Goal: Check status: Check status

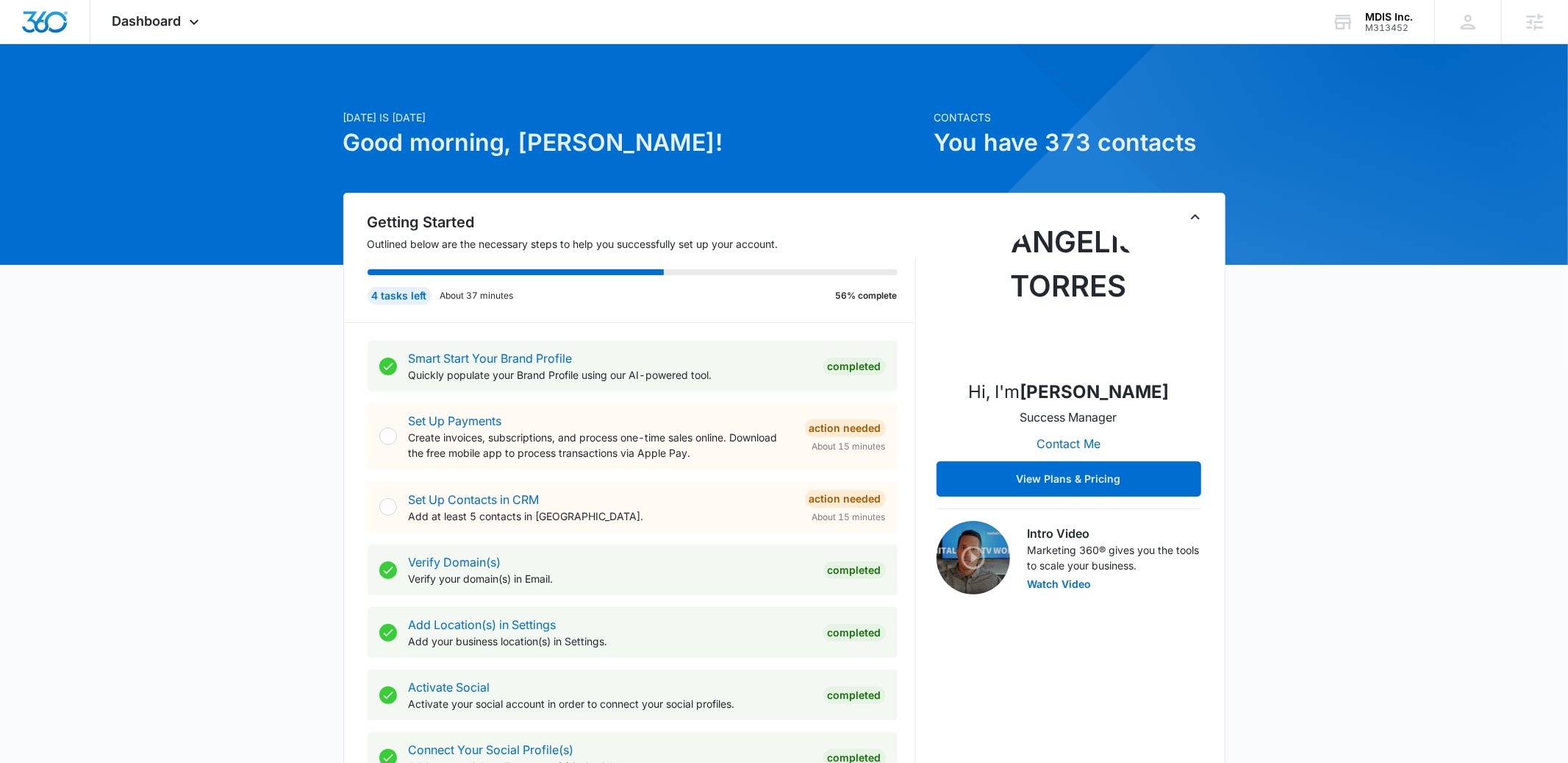
click at [1187, 220] on icon "Toggle Collapse" at bounding box center [1195, 216] width 17 height 17
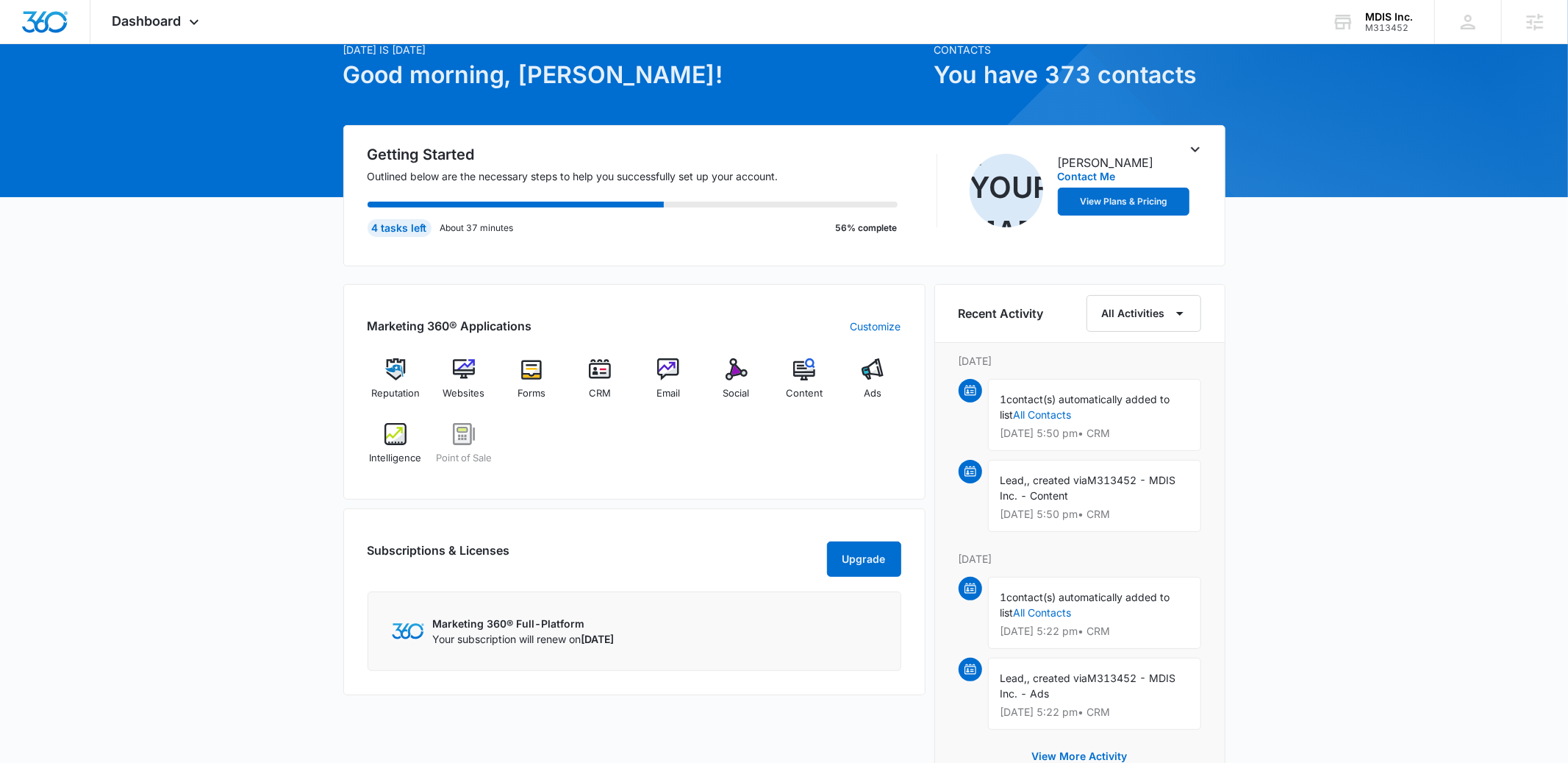
scroll to position [70, 0]
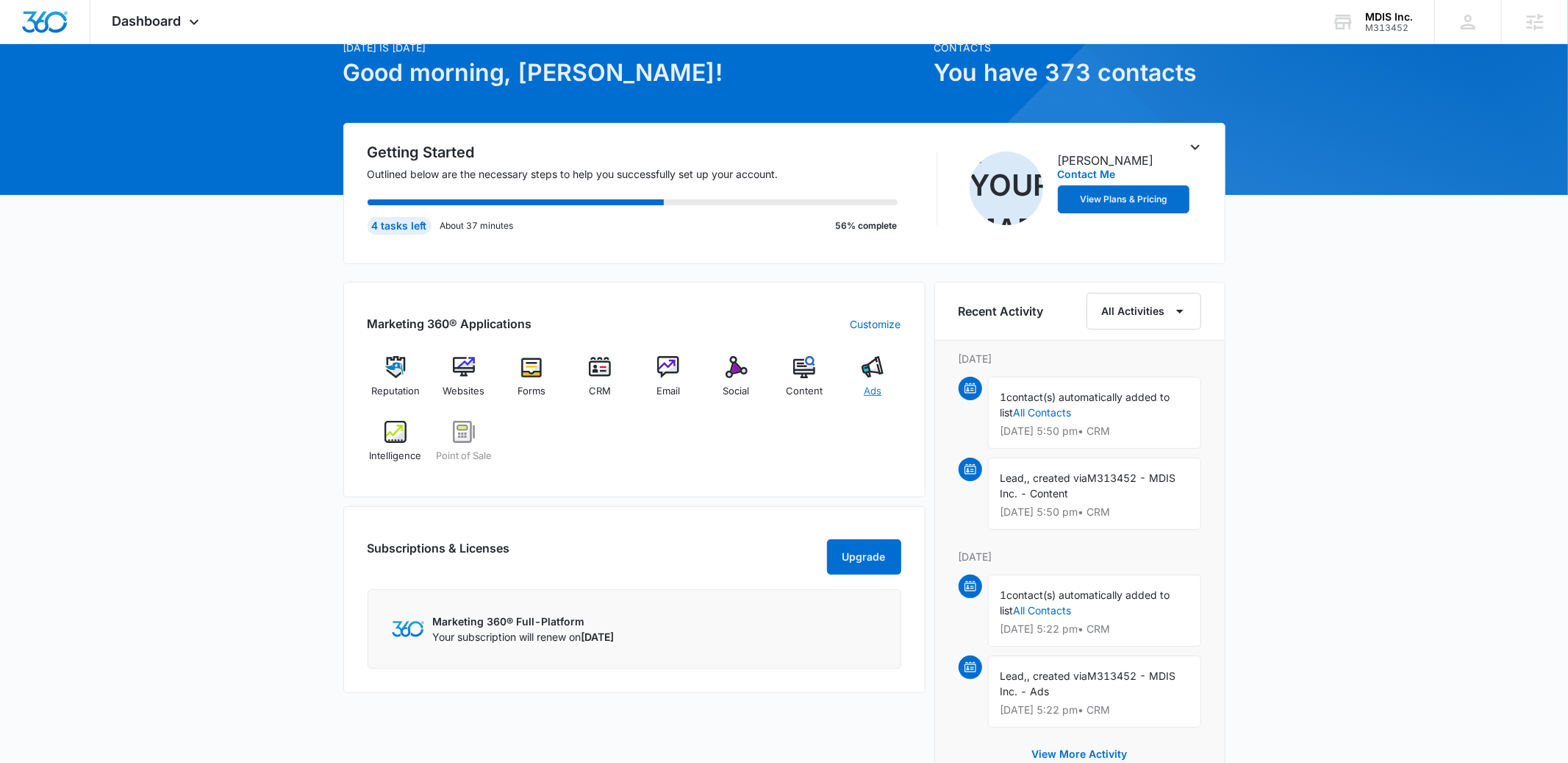
click at [893, 383] on div "Ads" at bounding box center [873, 382] width 57 height 53
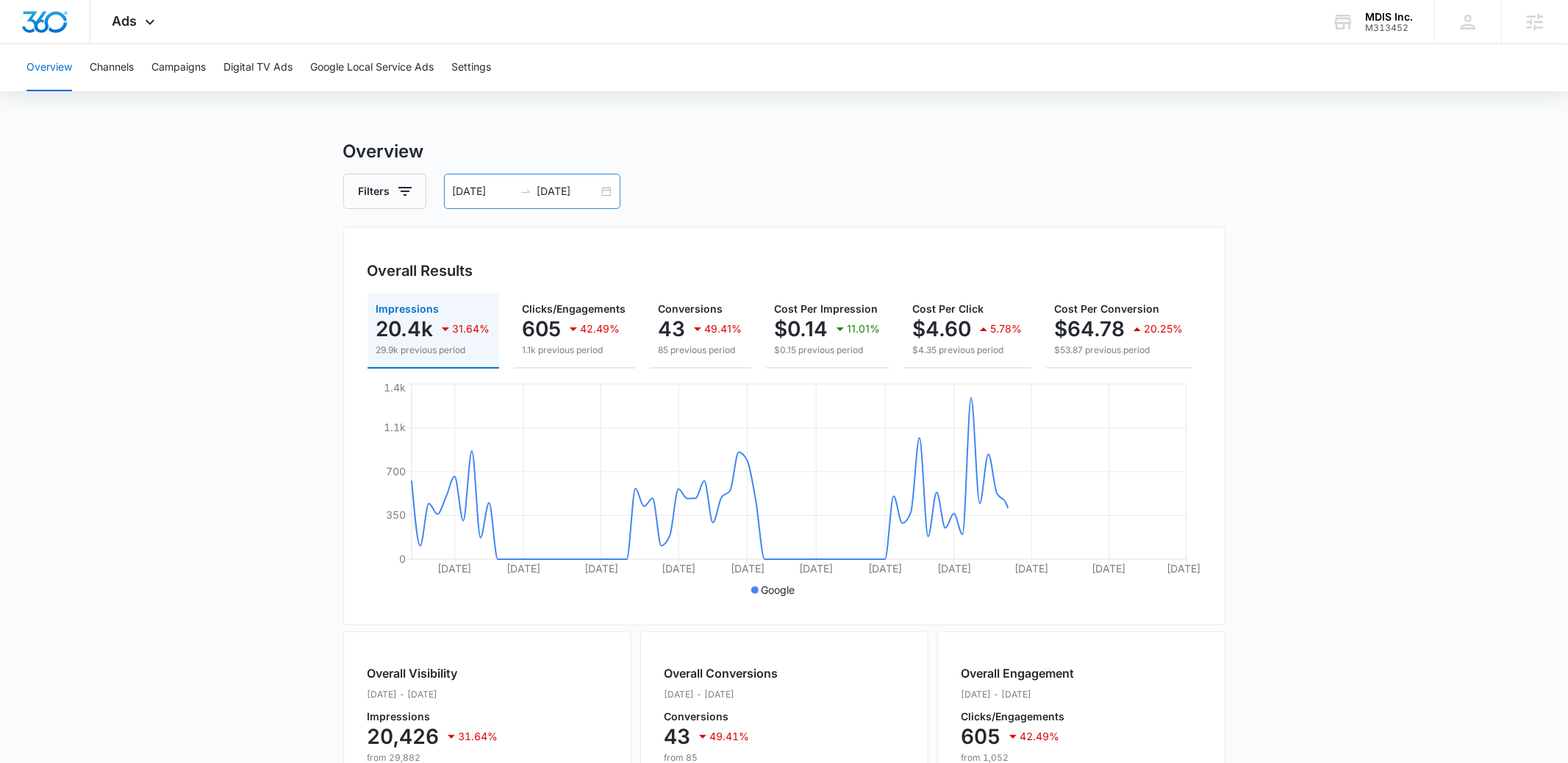
click at [611, 188] on div "[DATE] [DATE]" at bounding box center [532, 191] width 177 height 36
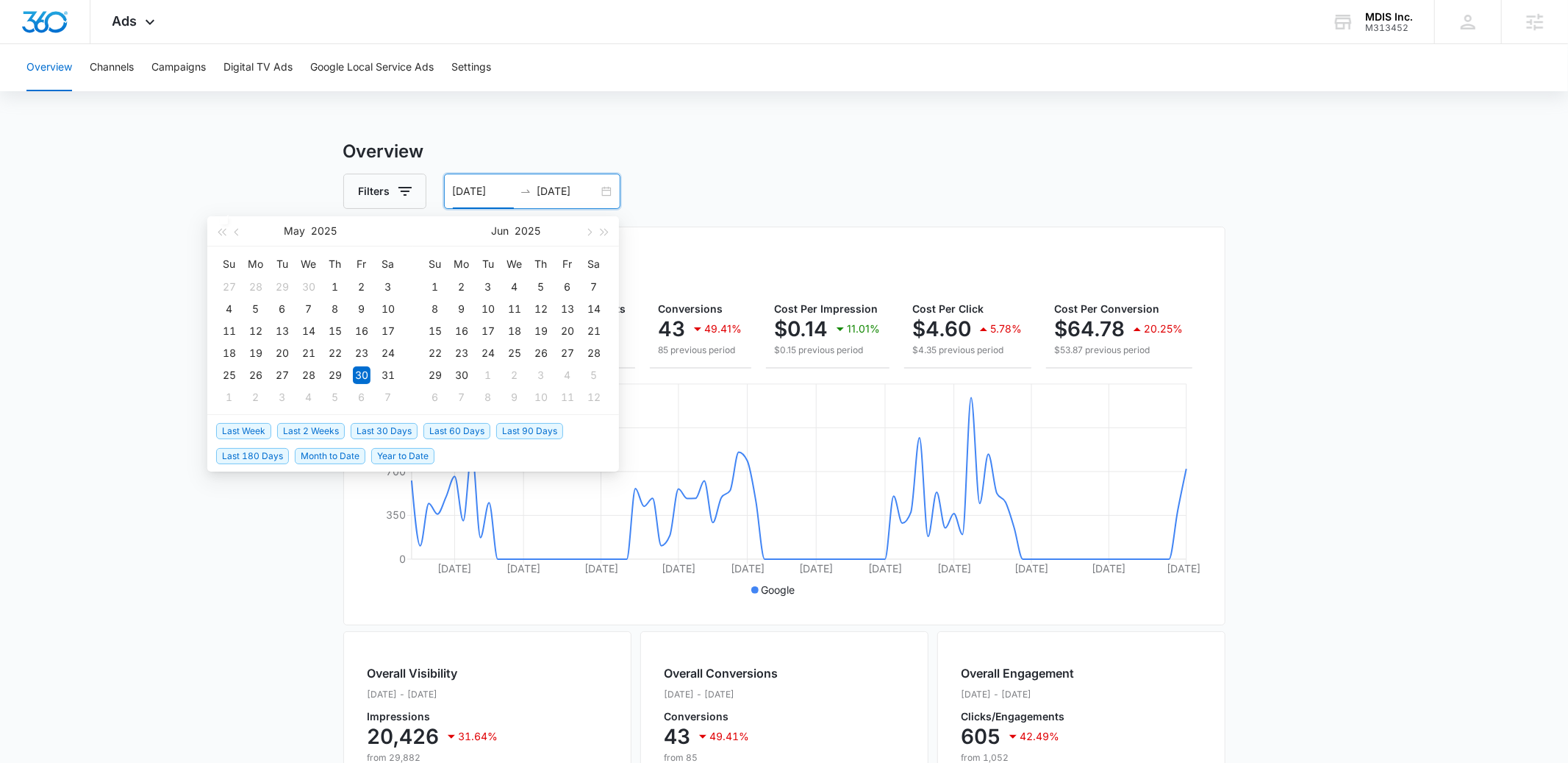
click at [391, 424] on span "Last 30 Days" at bounding box center [384, 431] width 67 height 16
type input "[DATE]"
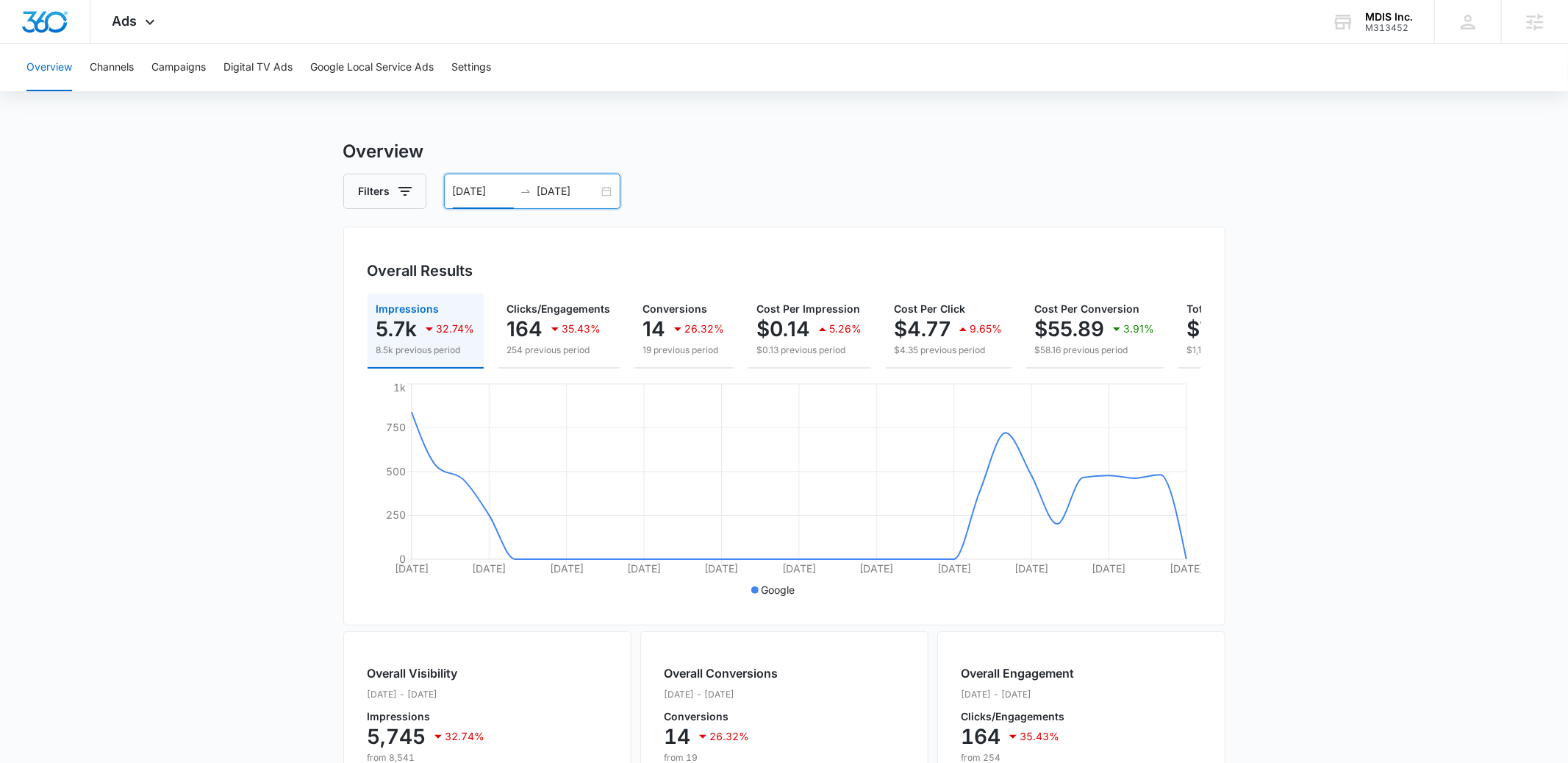
click at [635, 140] on h3 "Overview" at bounding box center [785, 151] width 883 height 27
click at [157, 33] on div "Ads Apps Reputation Websites Forms CRM Email Social POS Content Ads Intelligenc…" at bounding box center [135, 21] width 90 height 43
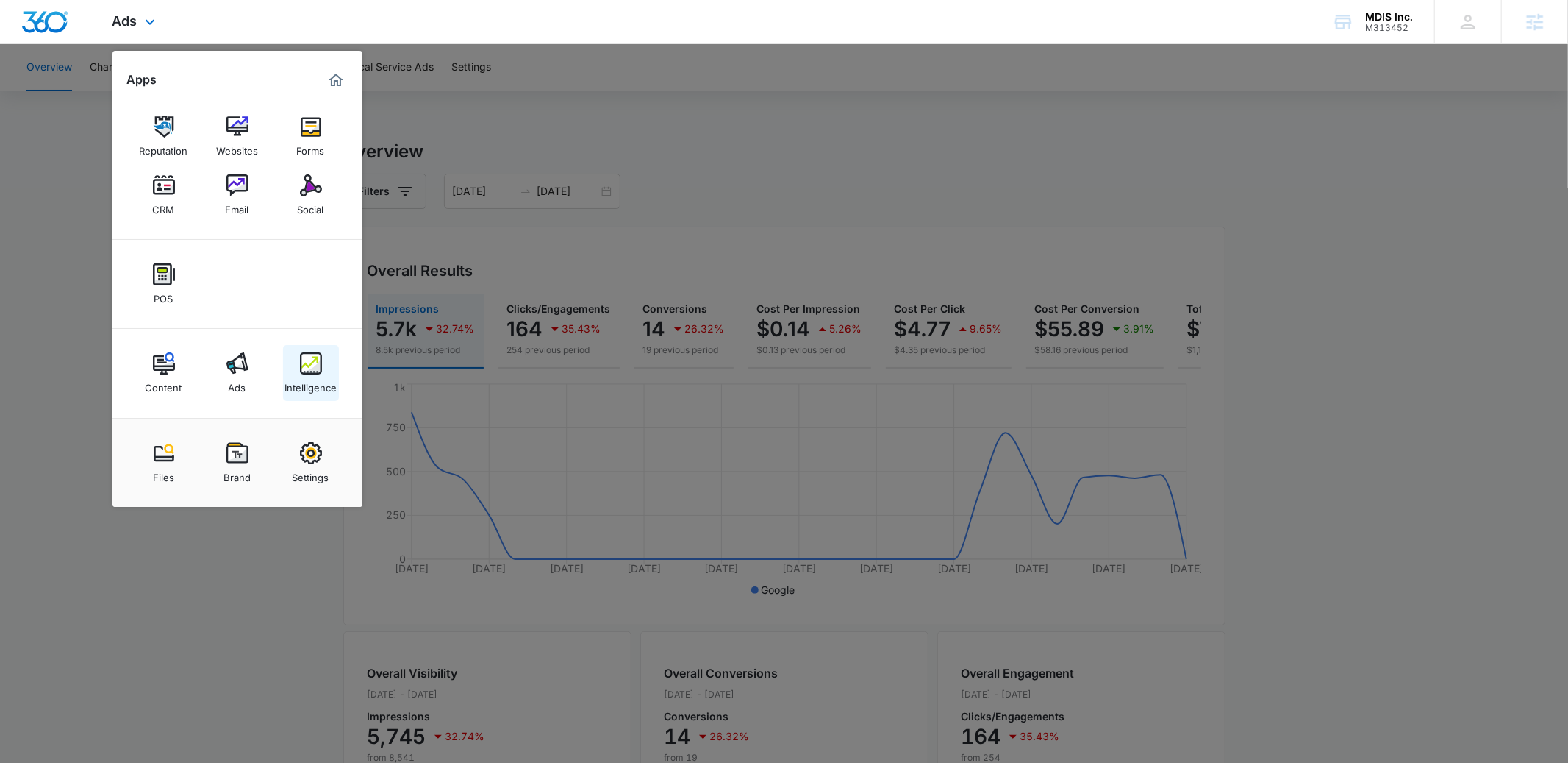
click at [305, 370] on img at bounding box center [311, 363] width 22 height 22
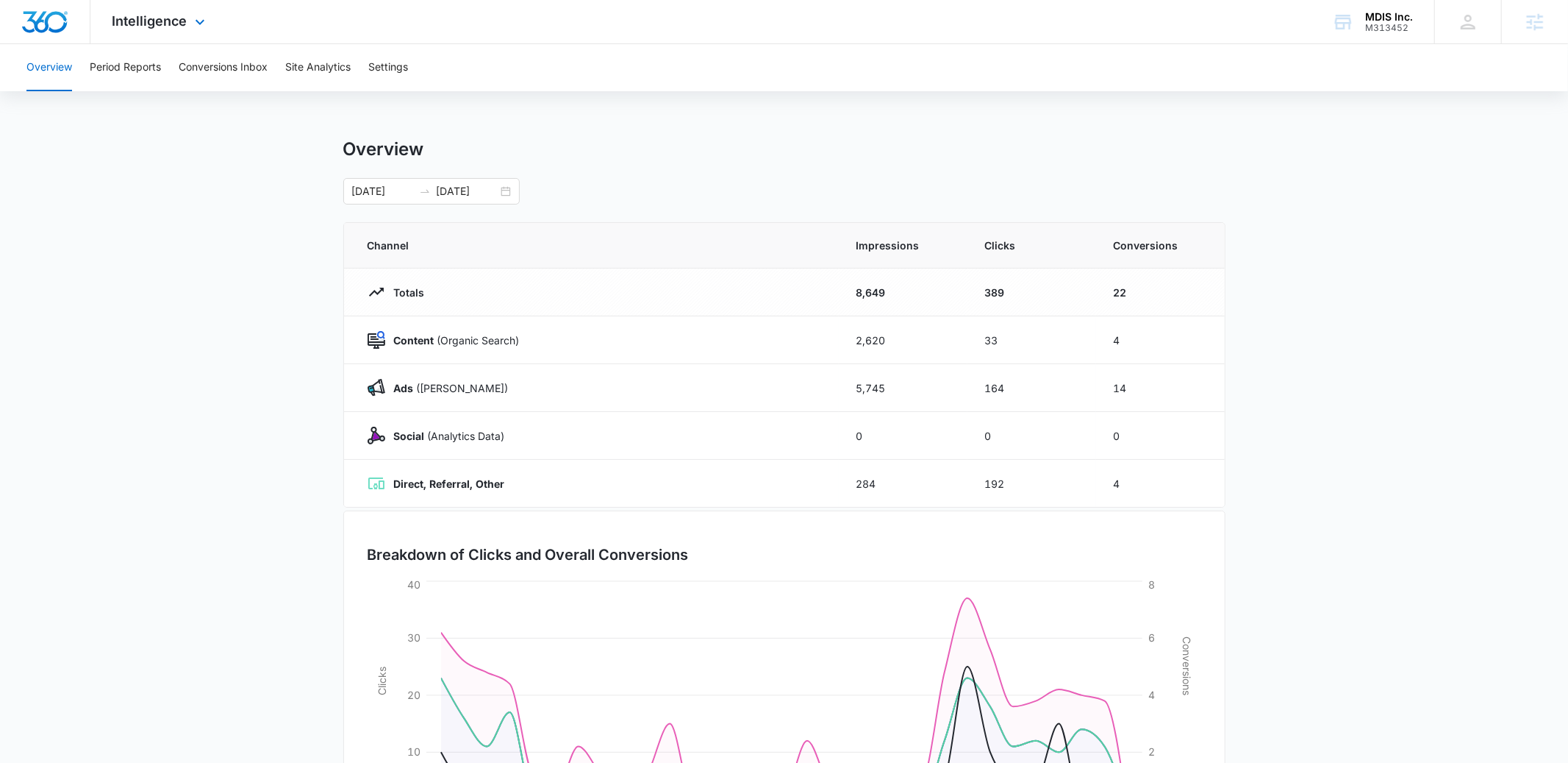
click at [170, 30] on div "Intelligence Apps Reputation Websites Forms CRM Email Social POS Content Ads In…" at bounding box center [160, 21] width 140 height 43
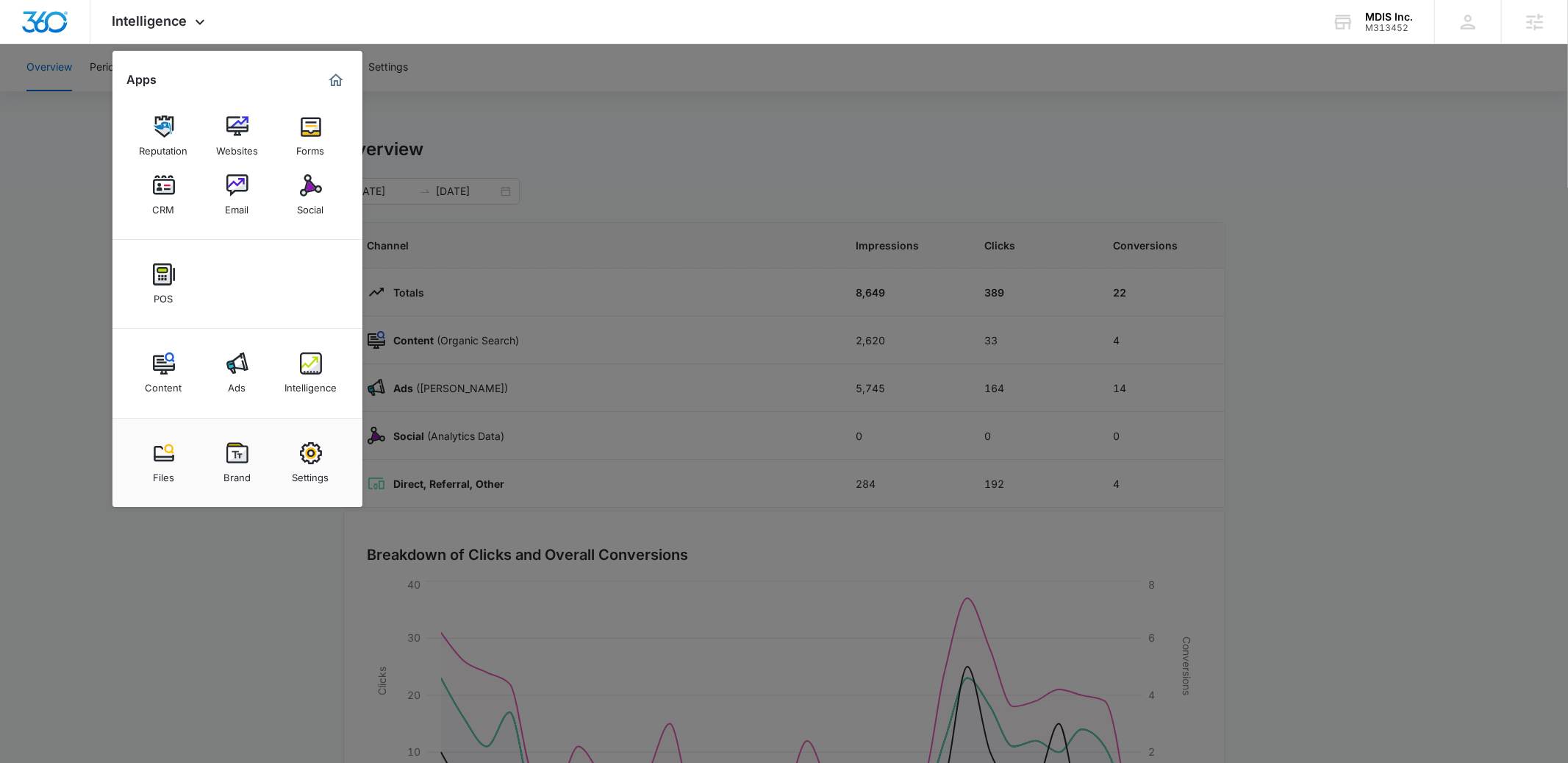
click at [547, 146] on div at bounding box center [784, 382] width 1568 height 763
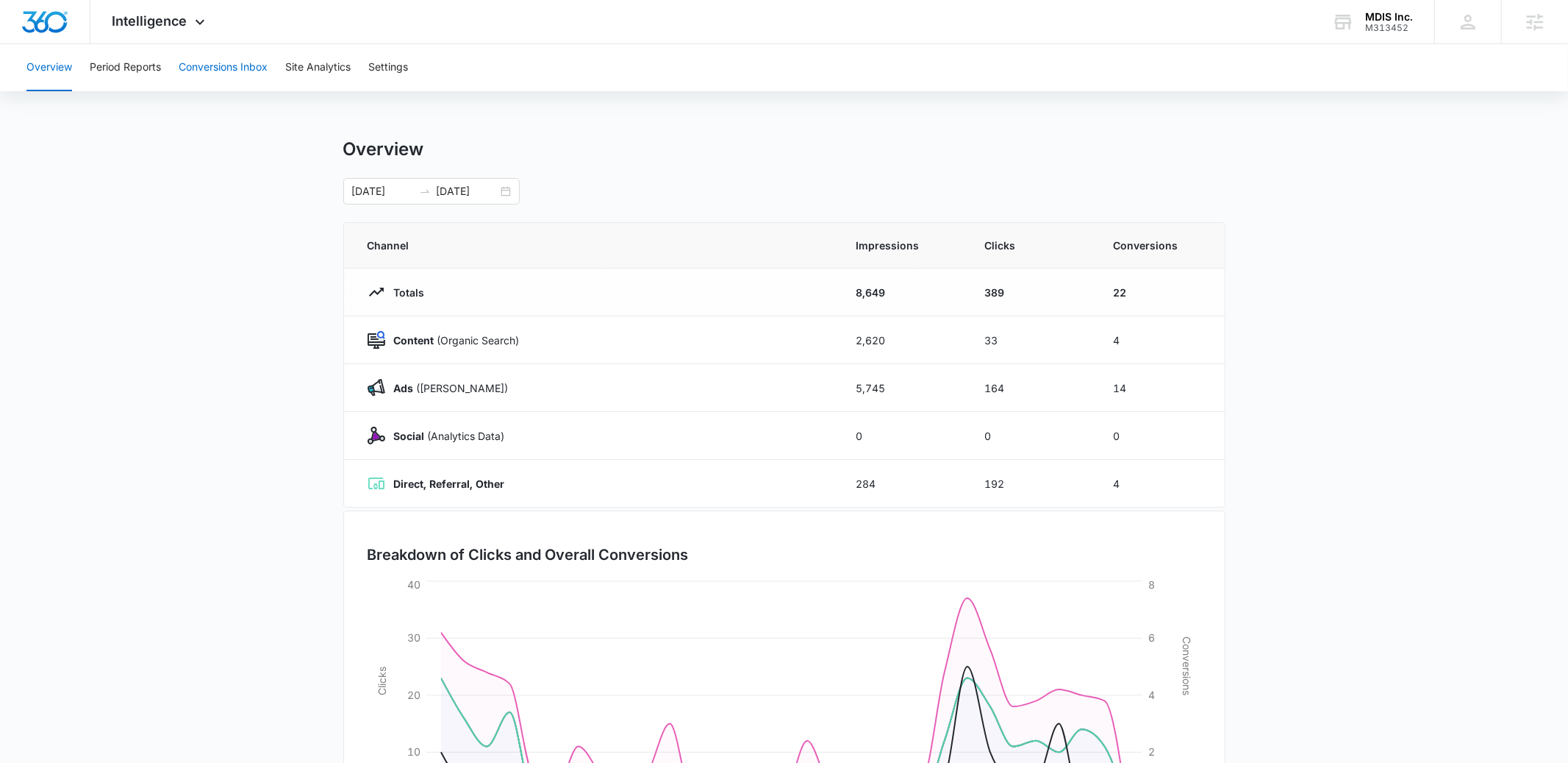
click at [221, 64] on button "Conversions Inbox" at bounding box center [223, 68] width 89 height 47
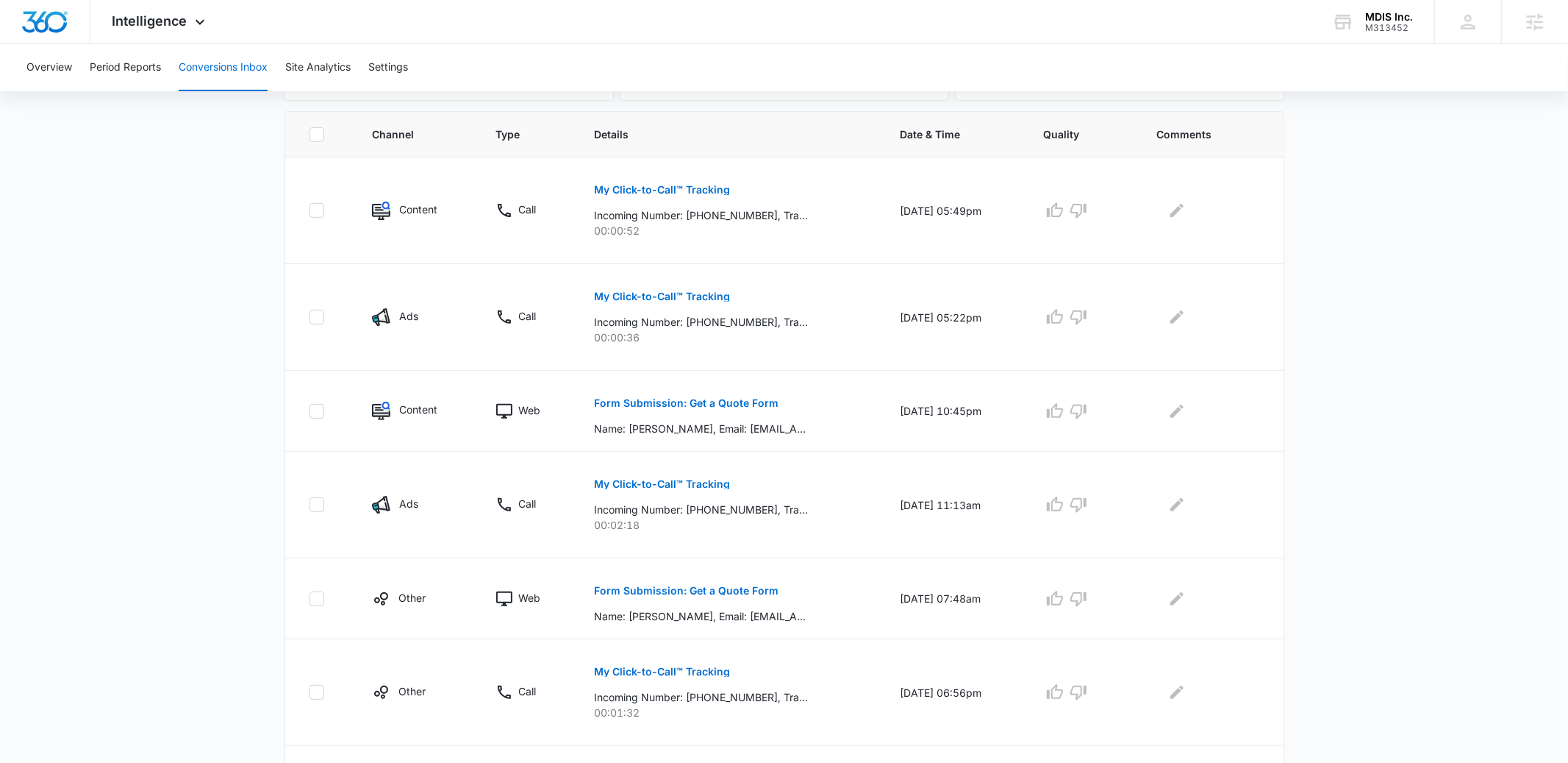
scroll to position [334, 0]
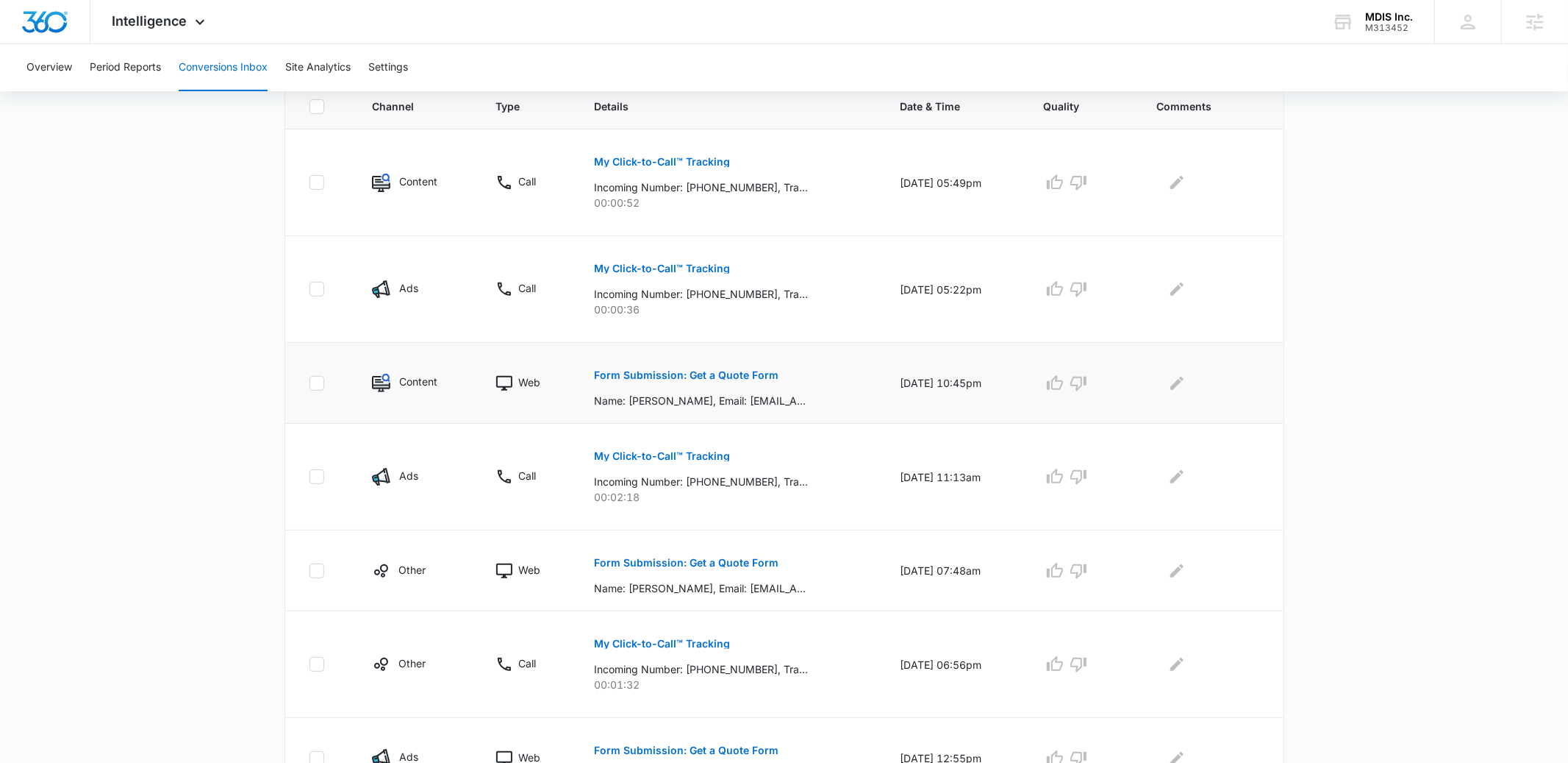
click at [701, 370] on p "Form Submission: Get a Quote Form" at bounding box center [686, 375] width 184 height 11
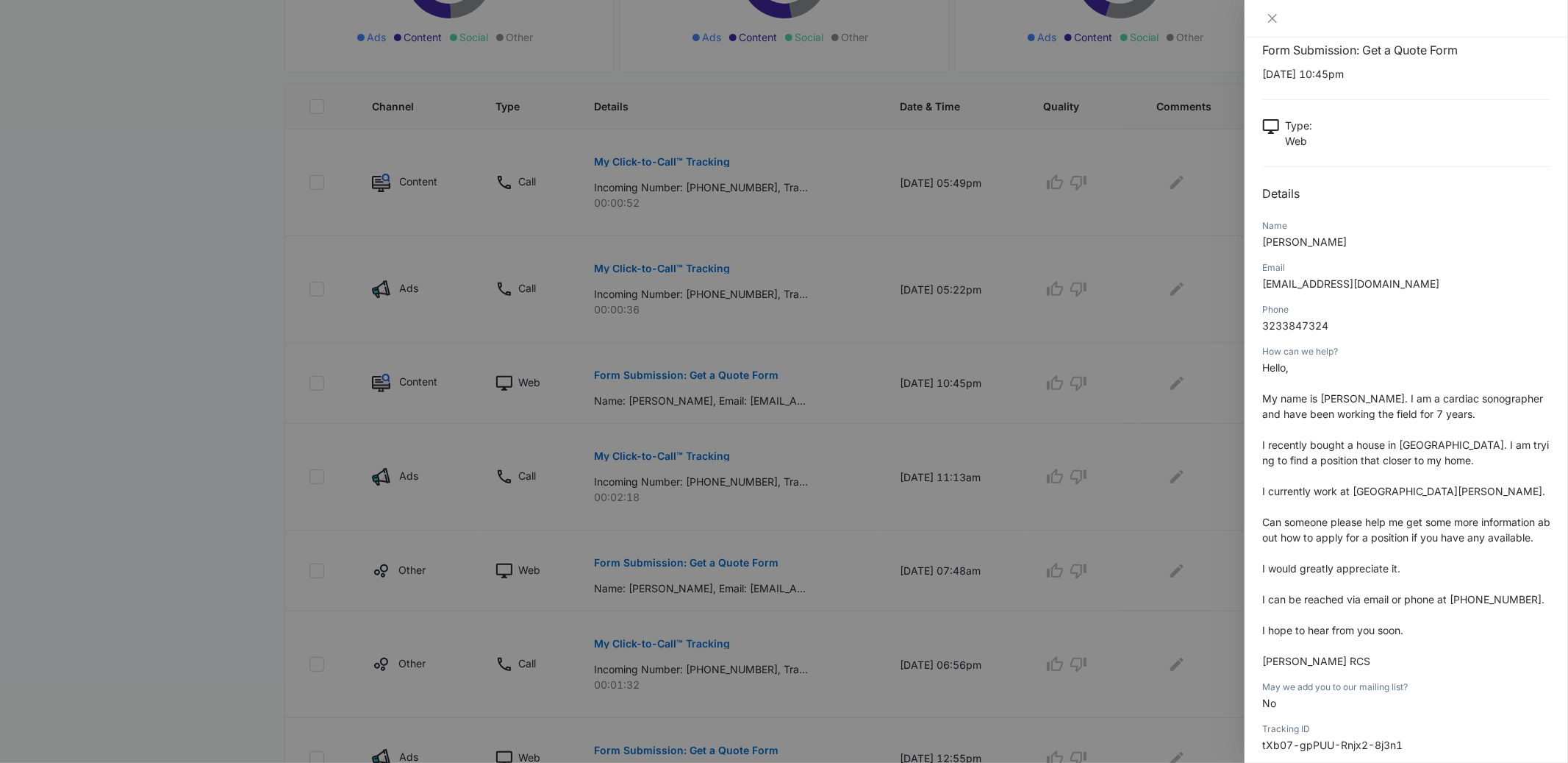
scroll to position [23, 0]
click at [804, 441] on div at bounding box center [784, 382] width 1568 height 763
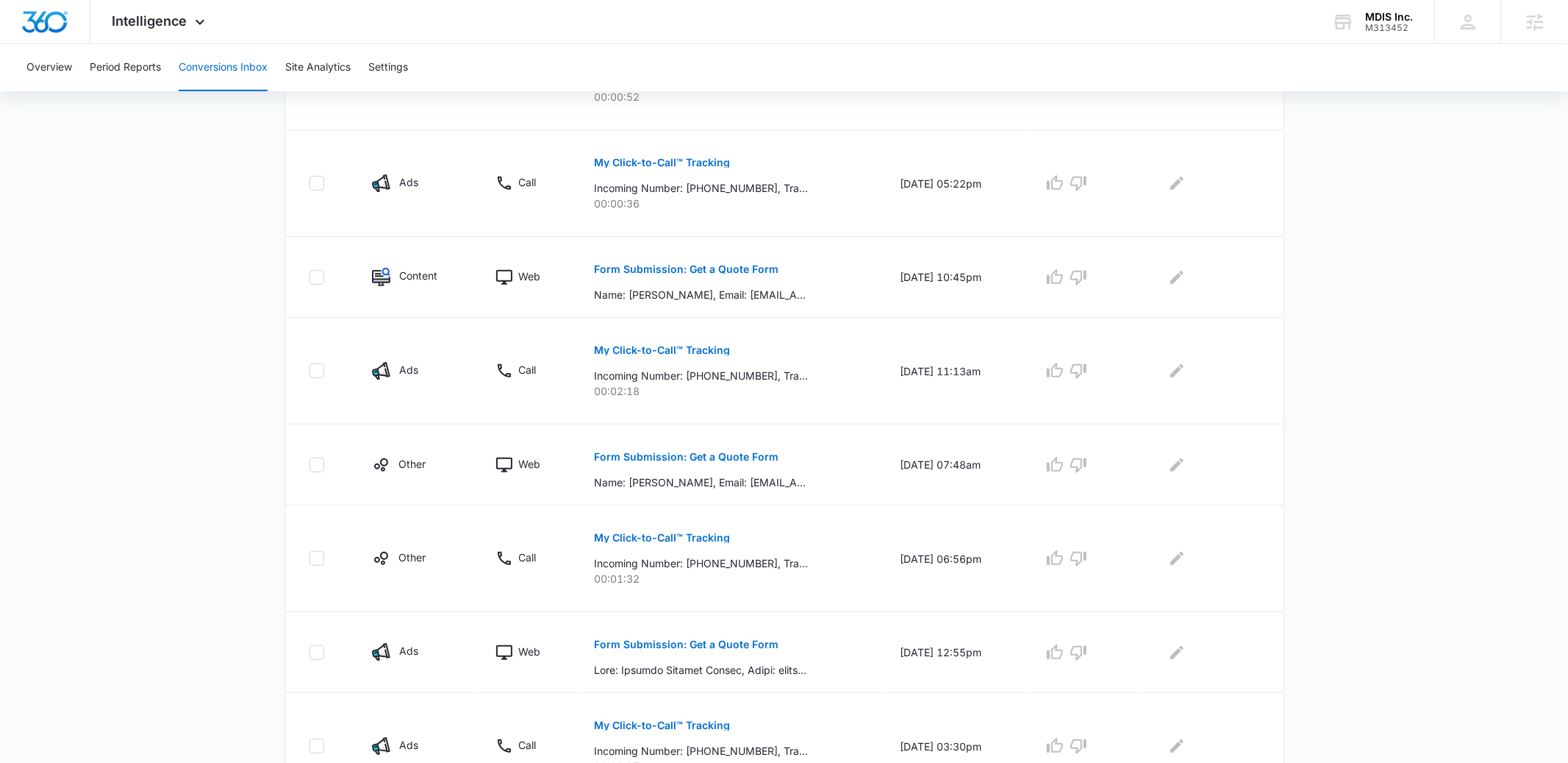
scroll to position [442, 0]
click at [732, 455] on p "Form Submission: Get a Quote Form" at bounding box center [686, 454] width 184 height 11
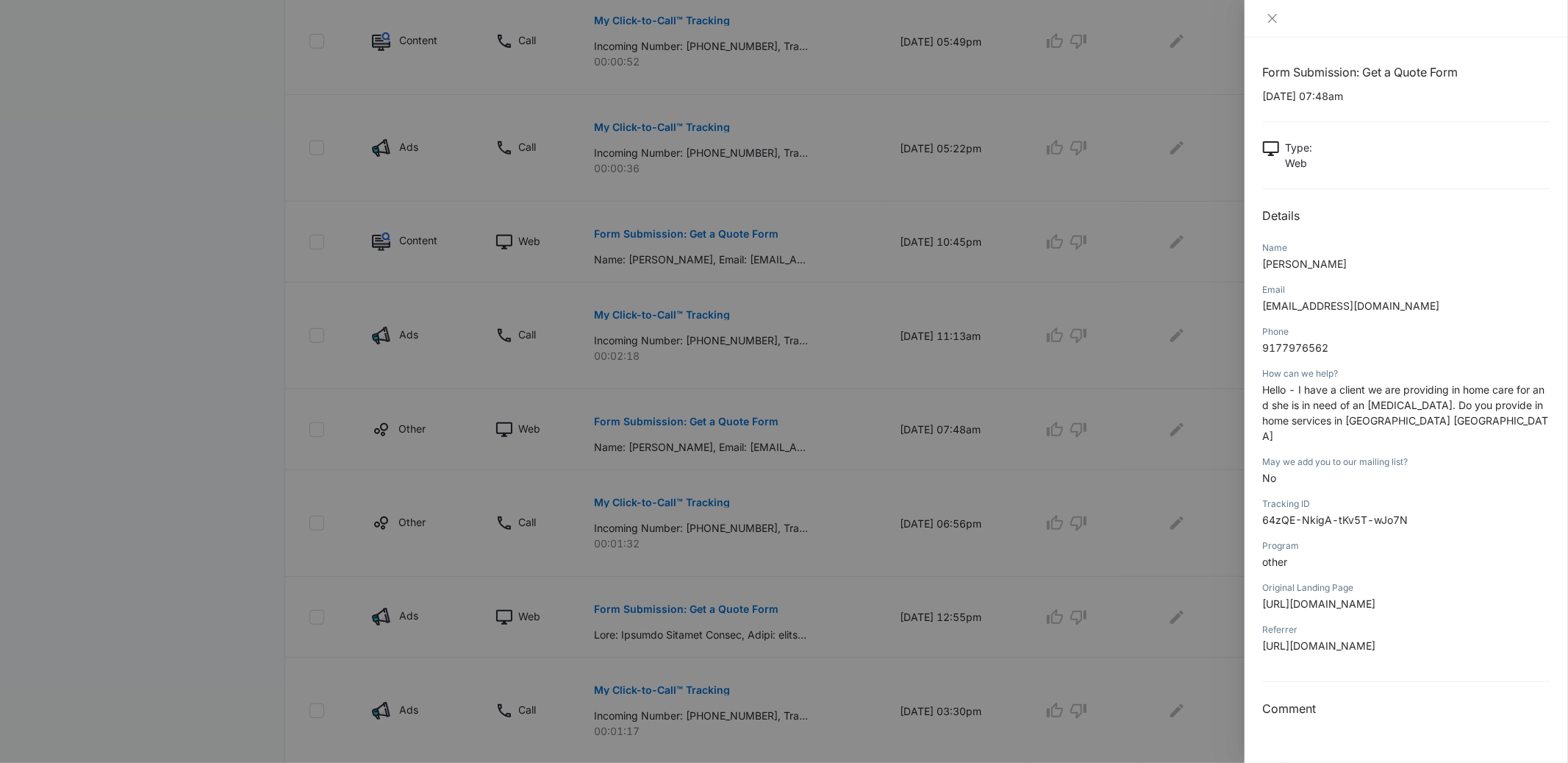
scroll to position [476, 0]
click at [930, 369] on div at bounding box center [784, 382] width 1568 height 763
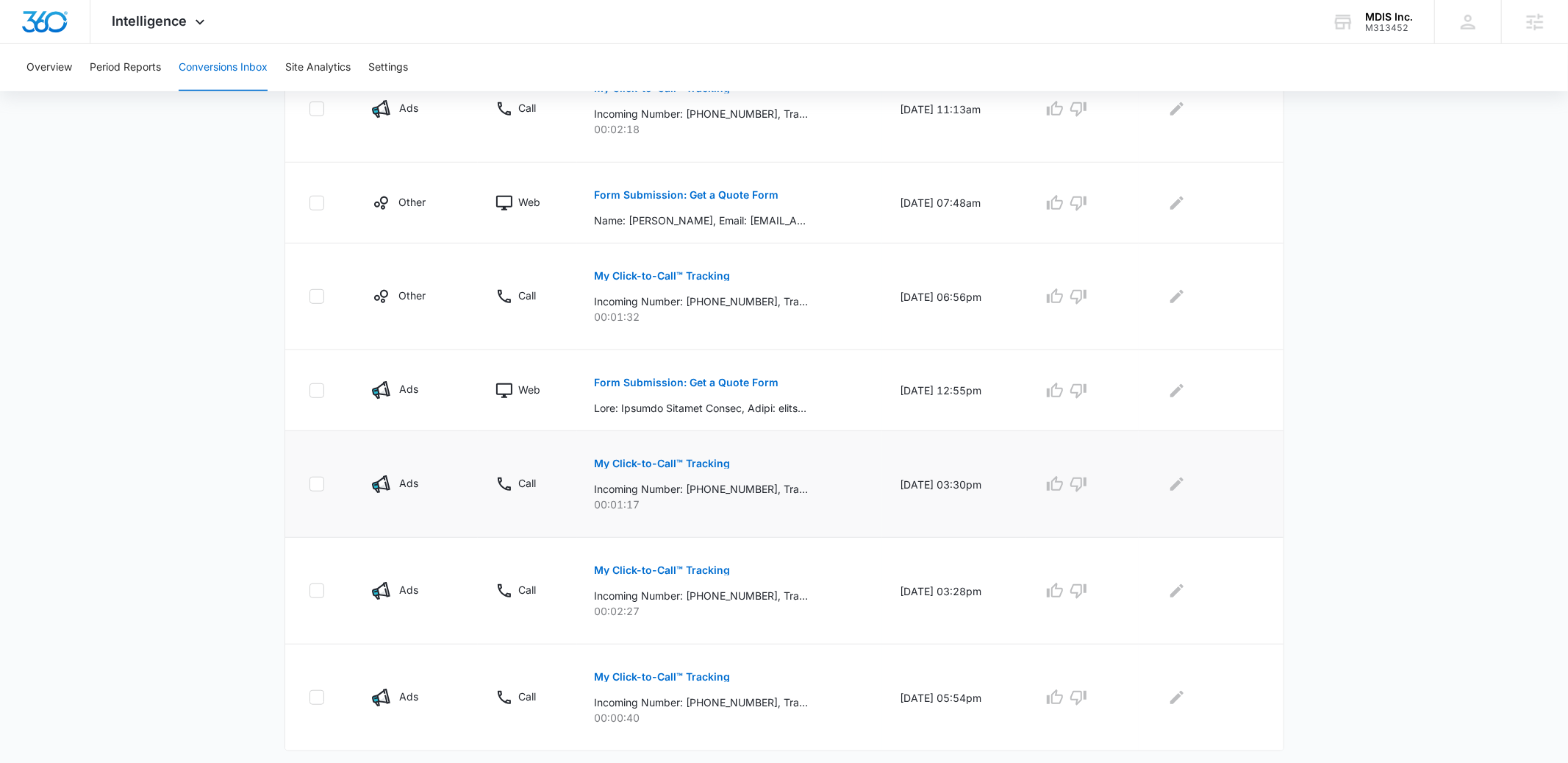
scroll to position [736, 0]
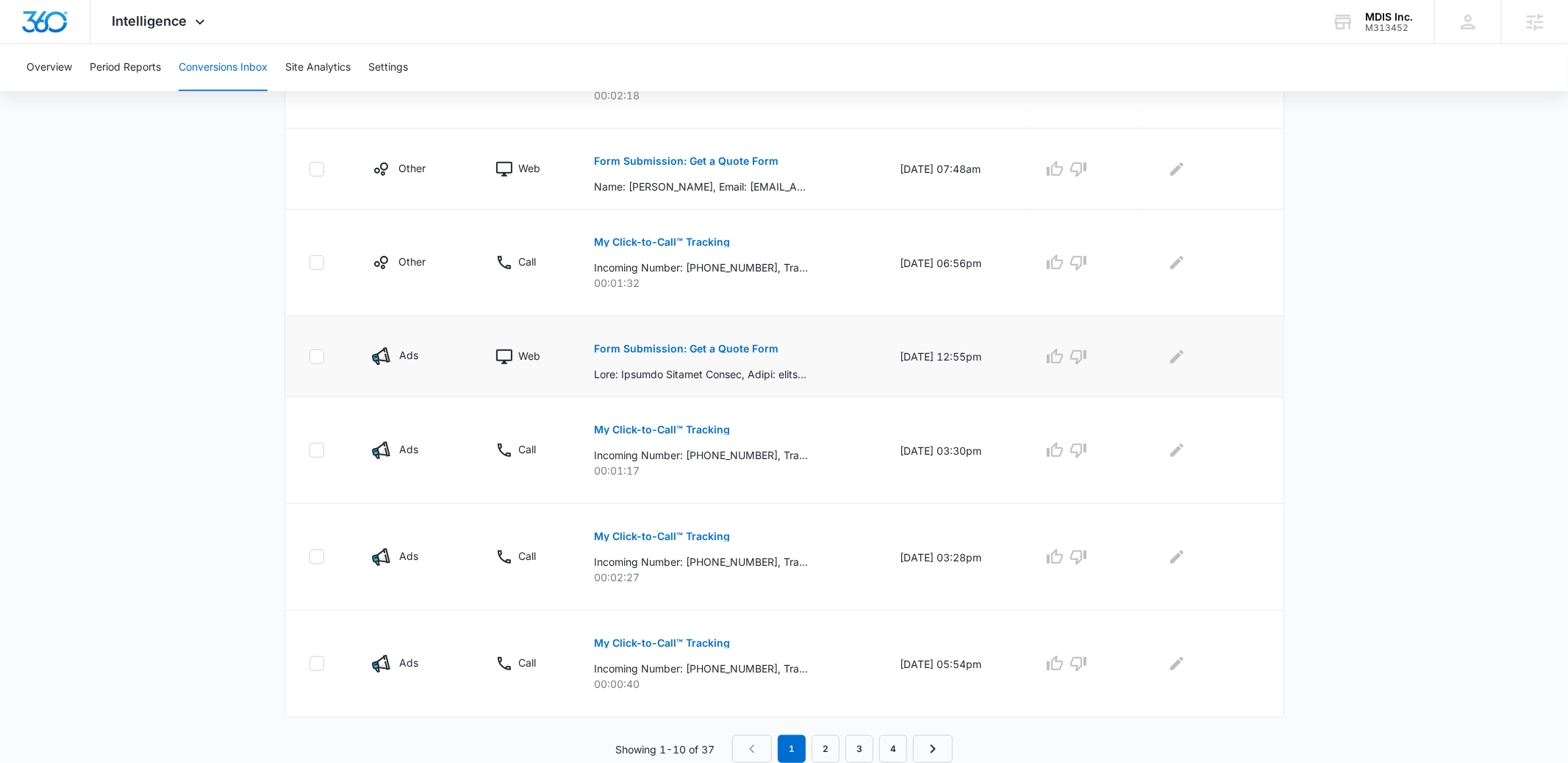
click at [710, 351] on p "Form Submission: Get a Quote Form" at bounding box center [686, 349] width 184 height 11
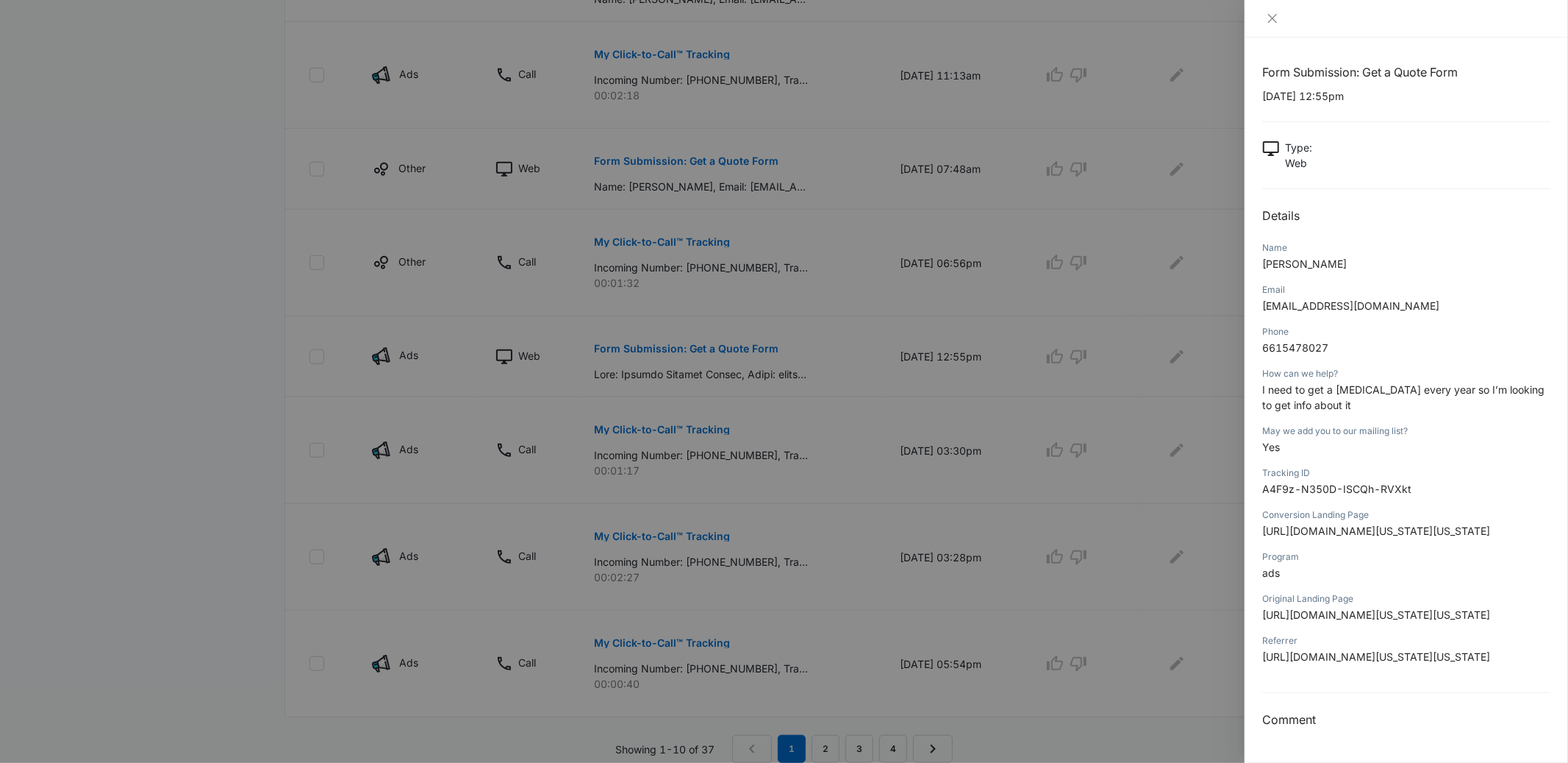
click at [1077, 378] on div at bounding box center [784, 382] width 1568 height 763
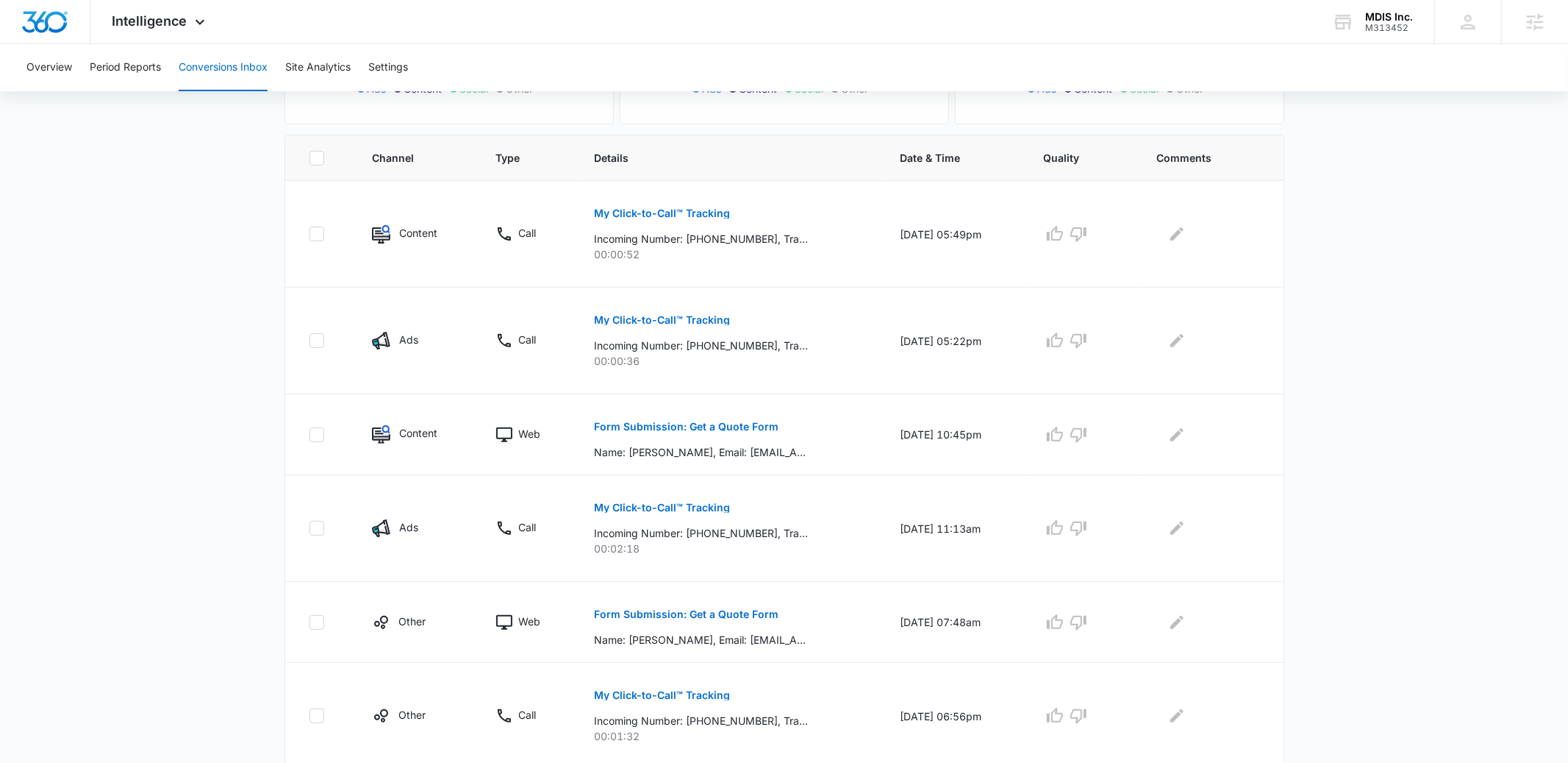
scroll to position [0, 0]
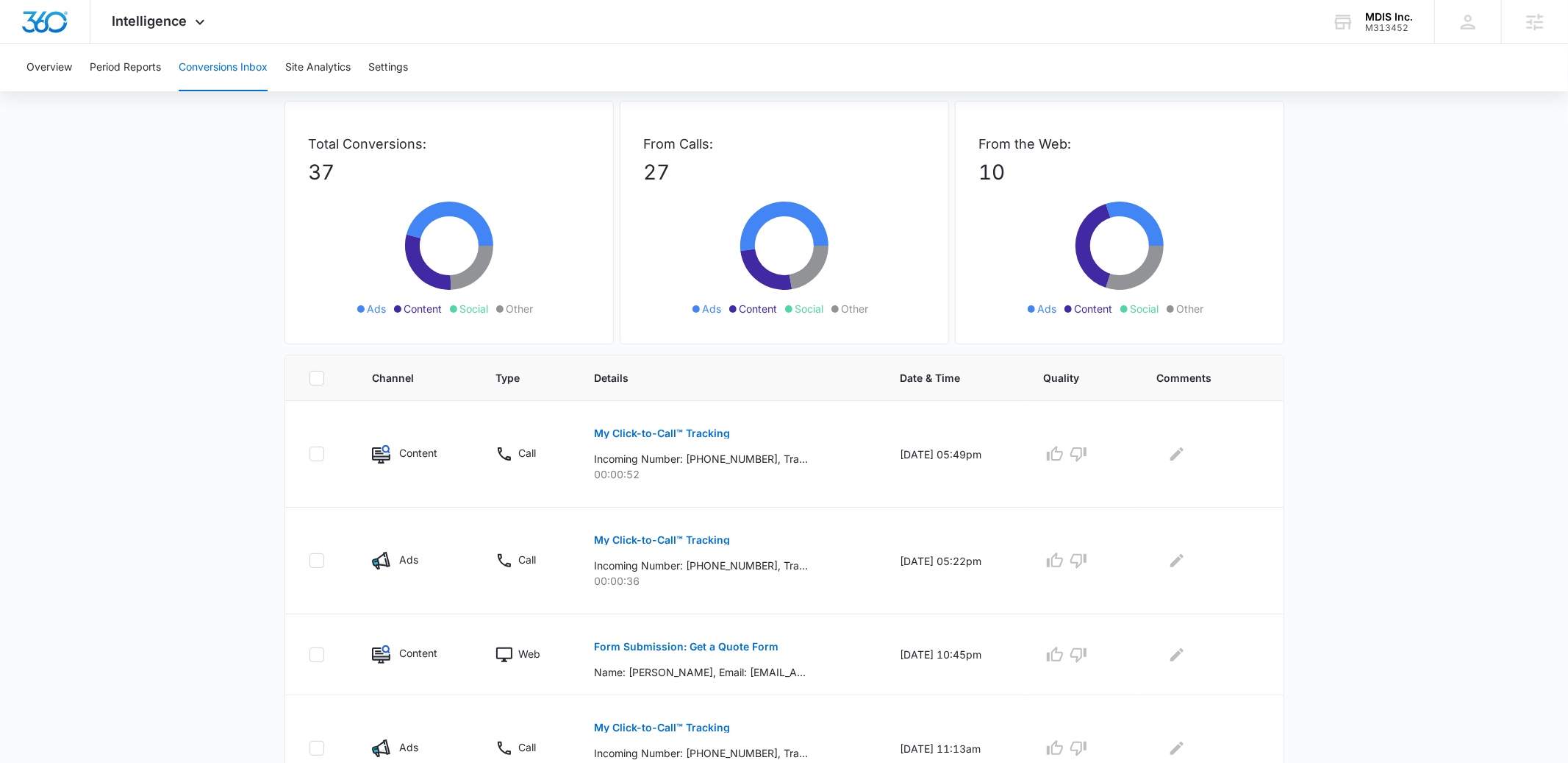
scroll to position [55, 0]
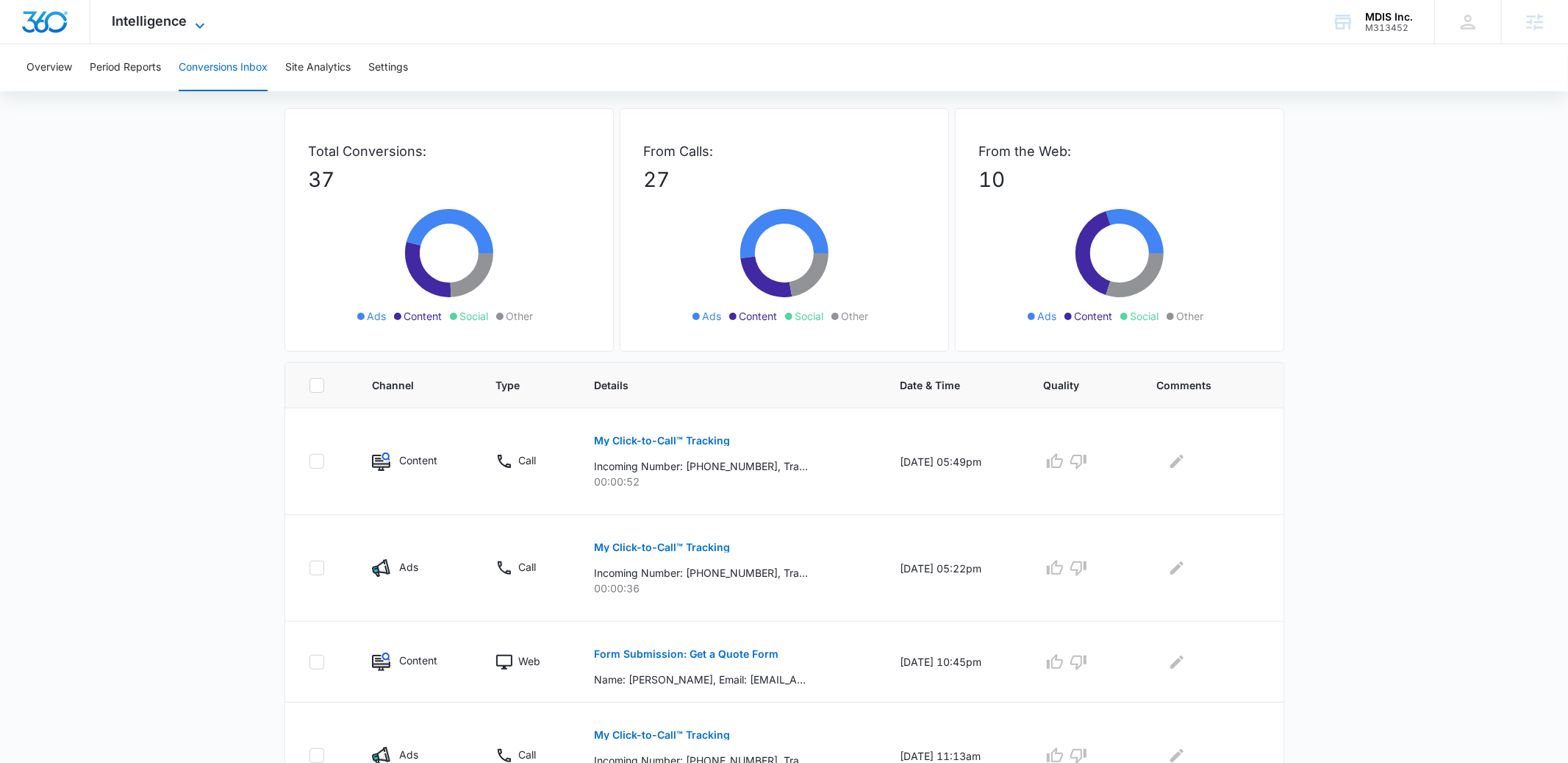
click at [152, 23] on span "Intelligence" at bounding box center [149, 20] width 75 height 15
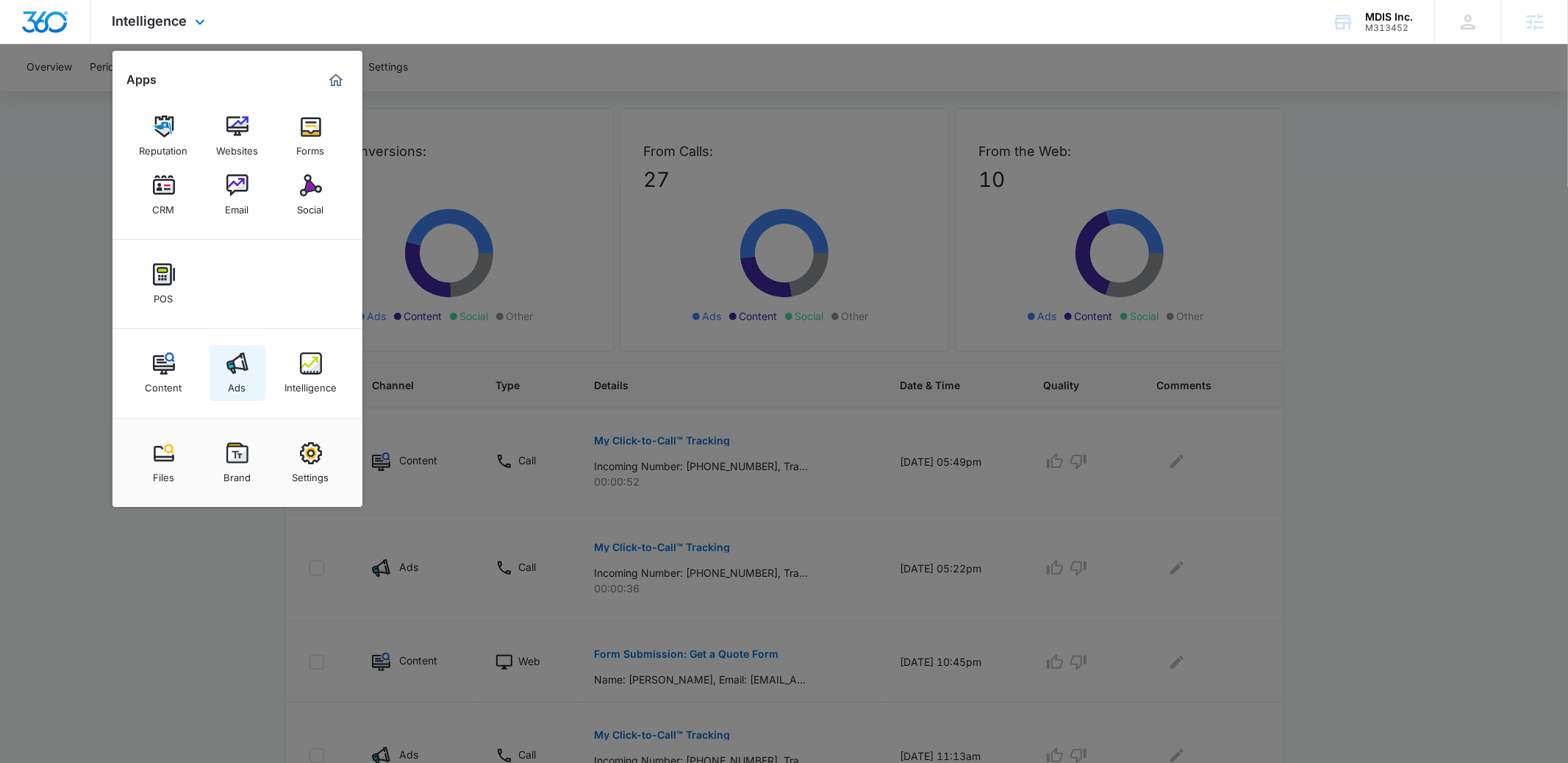
click at [220, 362] on link "Ads" at bounding box center [237, 373] width 56 height 56
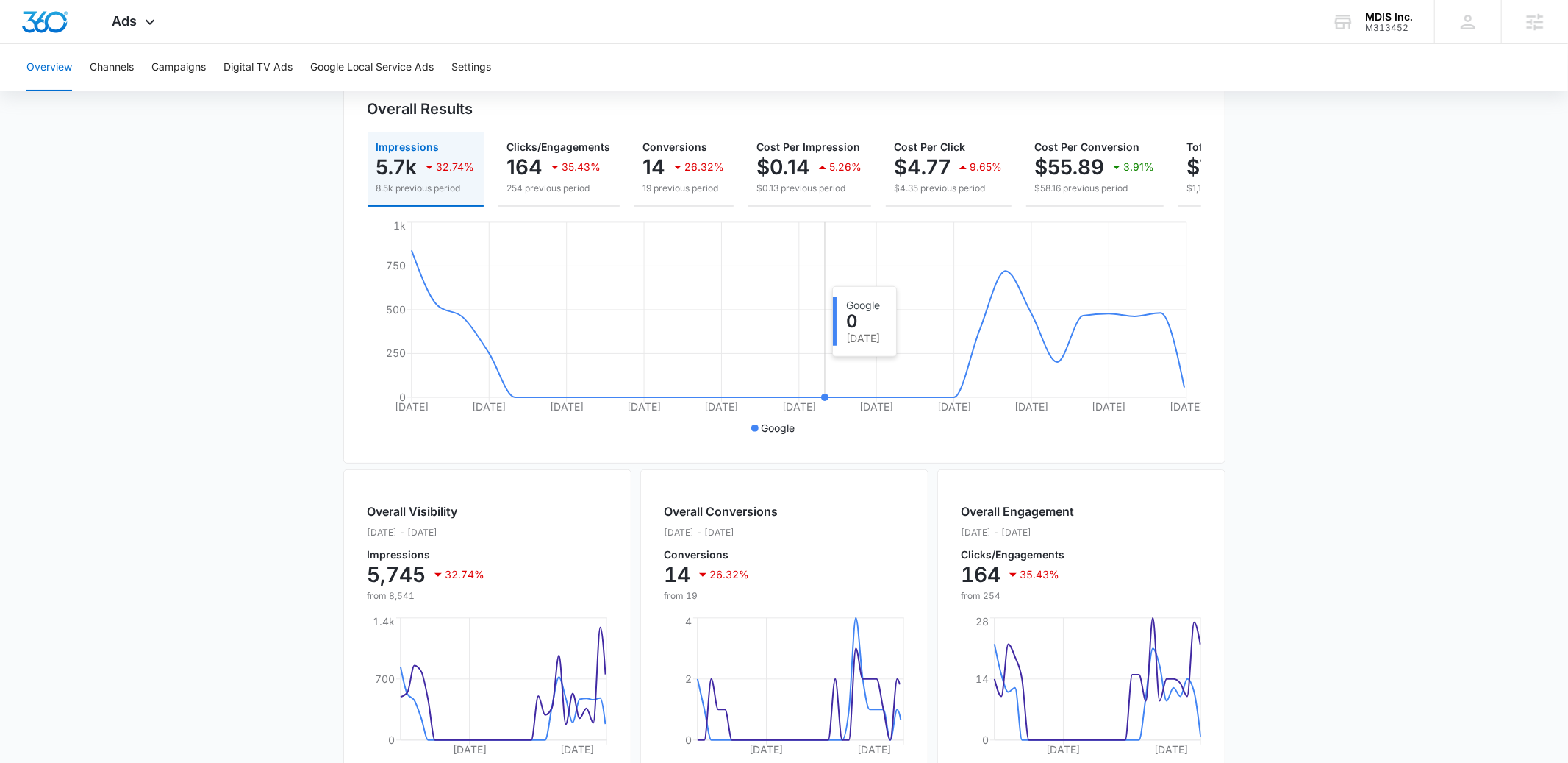
scroll to position [174, 0]
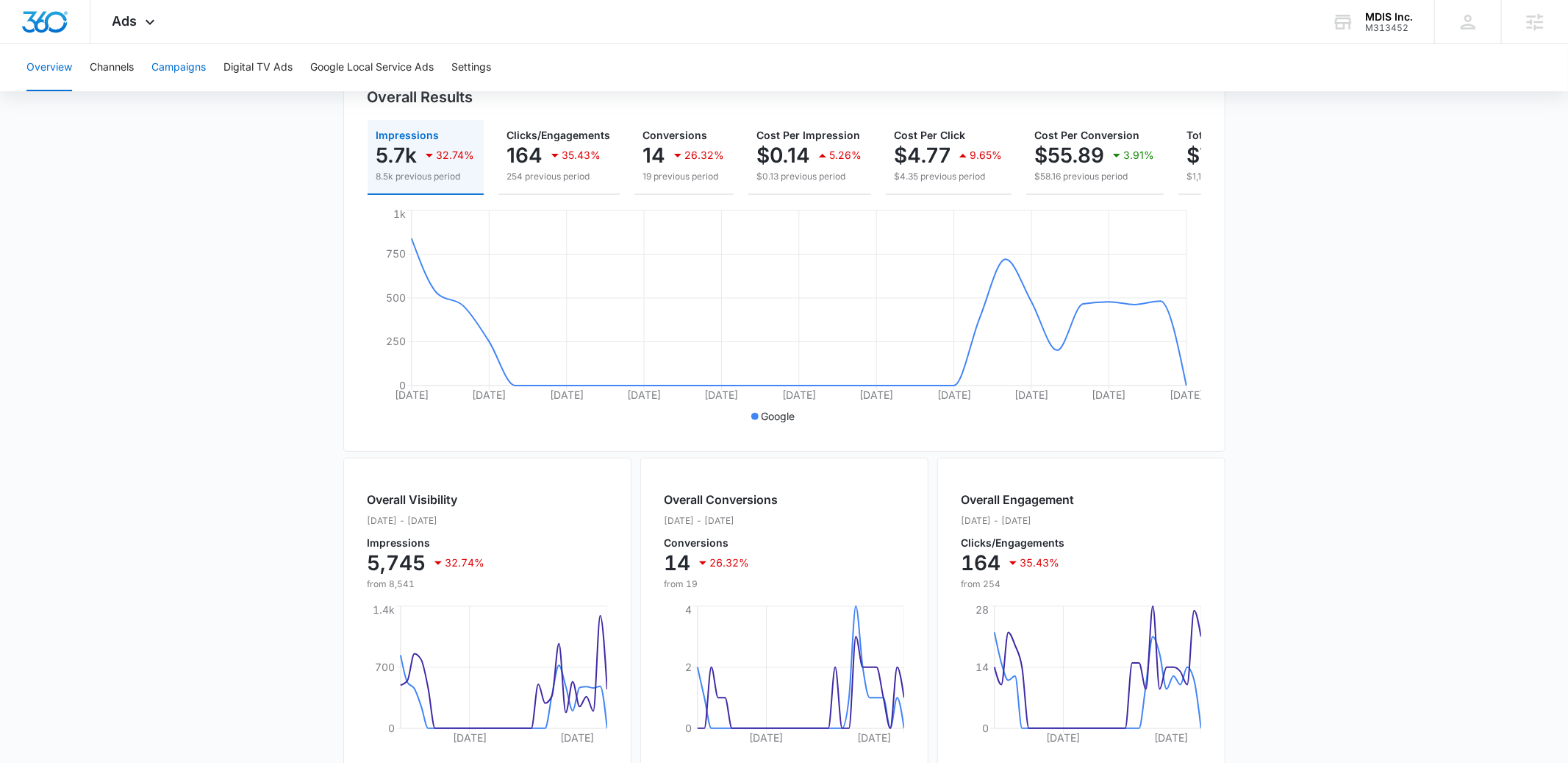
click at [183, 78] on button "Campaigns" at bounding box center [179, 68] width 55 height 47
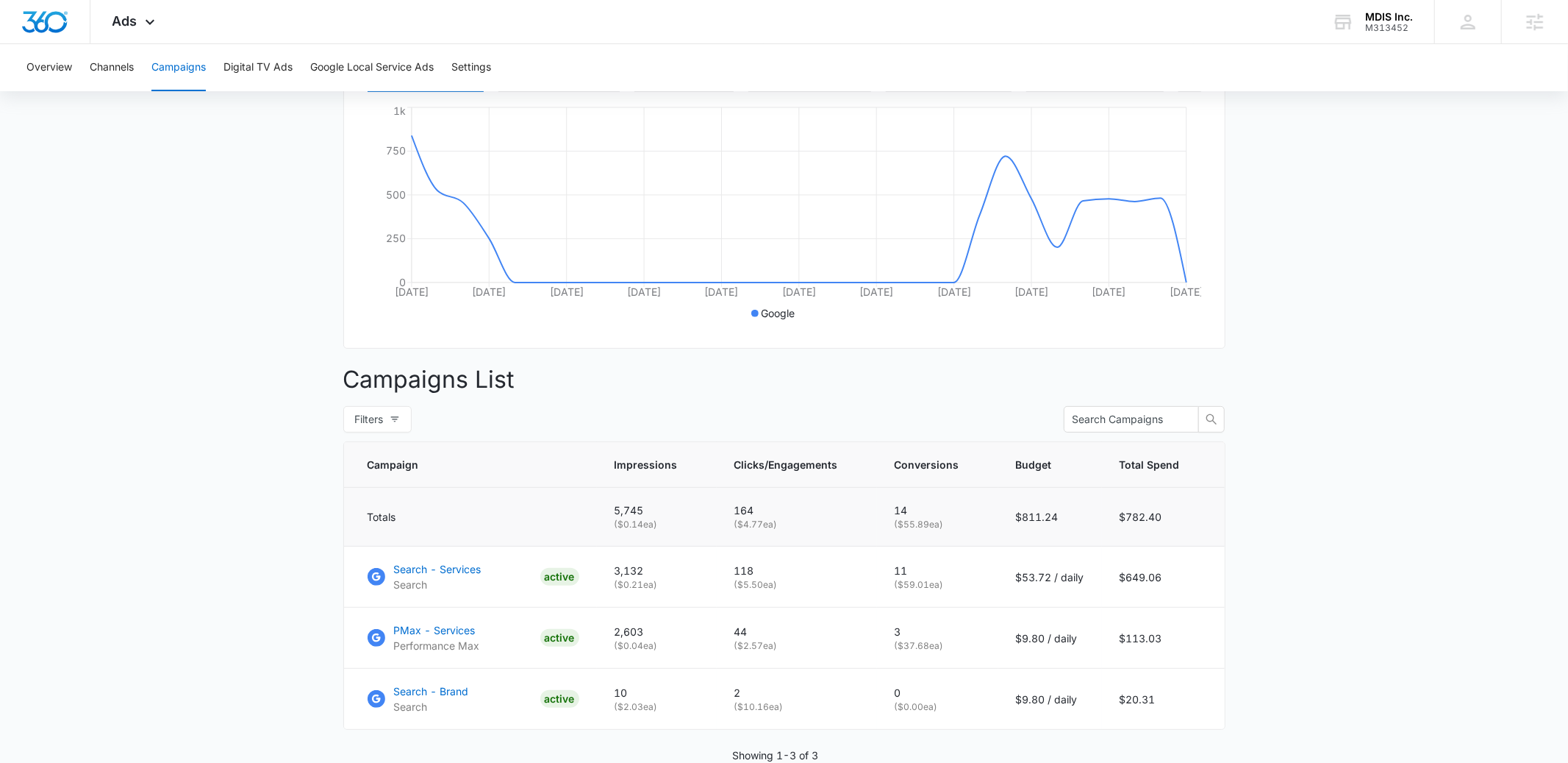
scroll to position [278, 0]
click at [205, 256] on main "Campaigns Filters [DATE] [DATE] Overall Results Impressions 5.7k 32.74% 8.5k pr…" at bounding box center [784, 347] width 1568 height 972
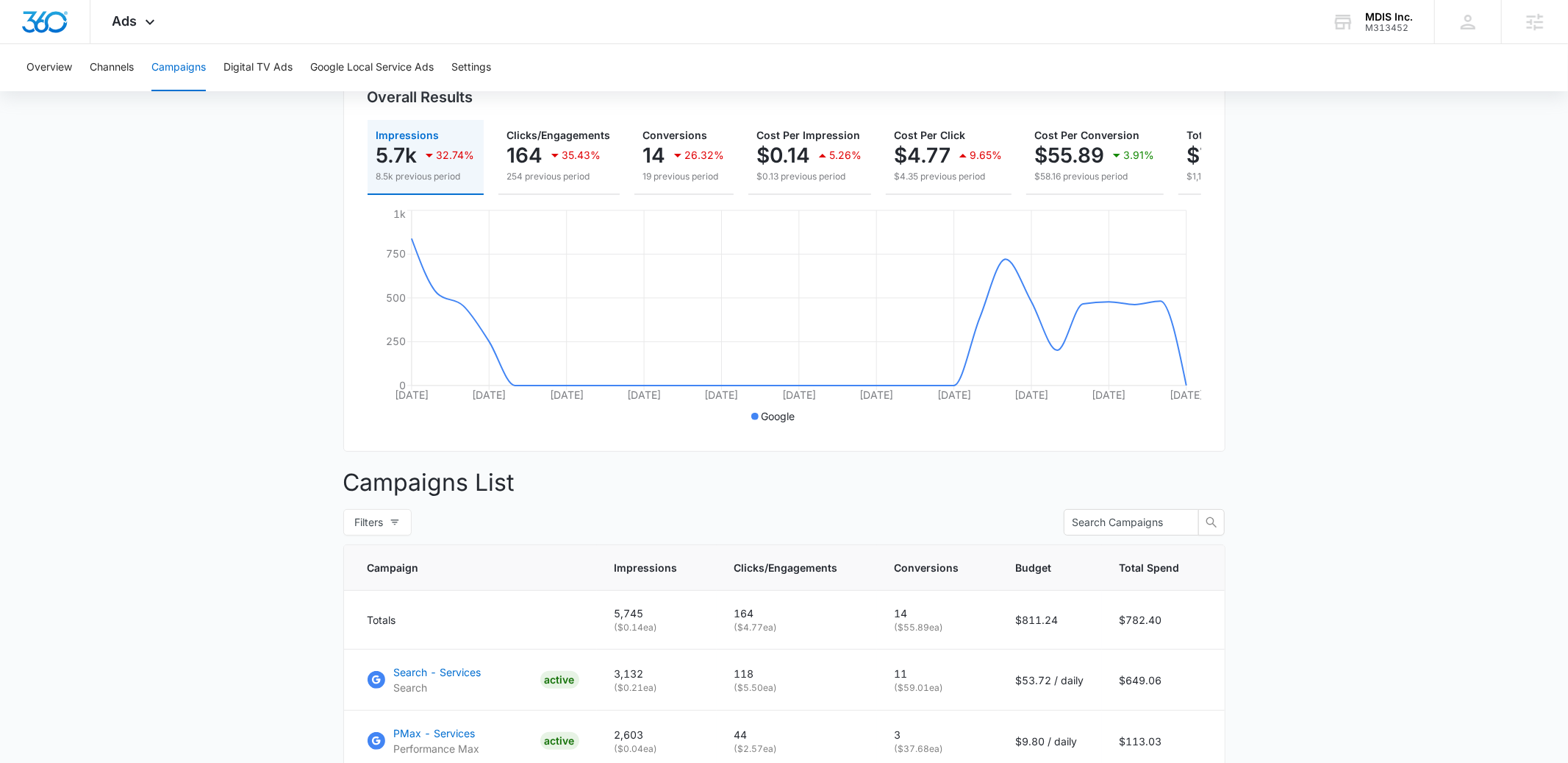
scroll to position [170, 0]
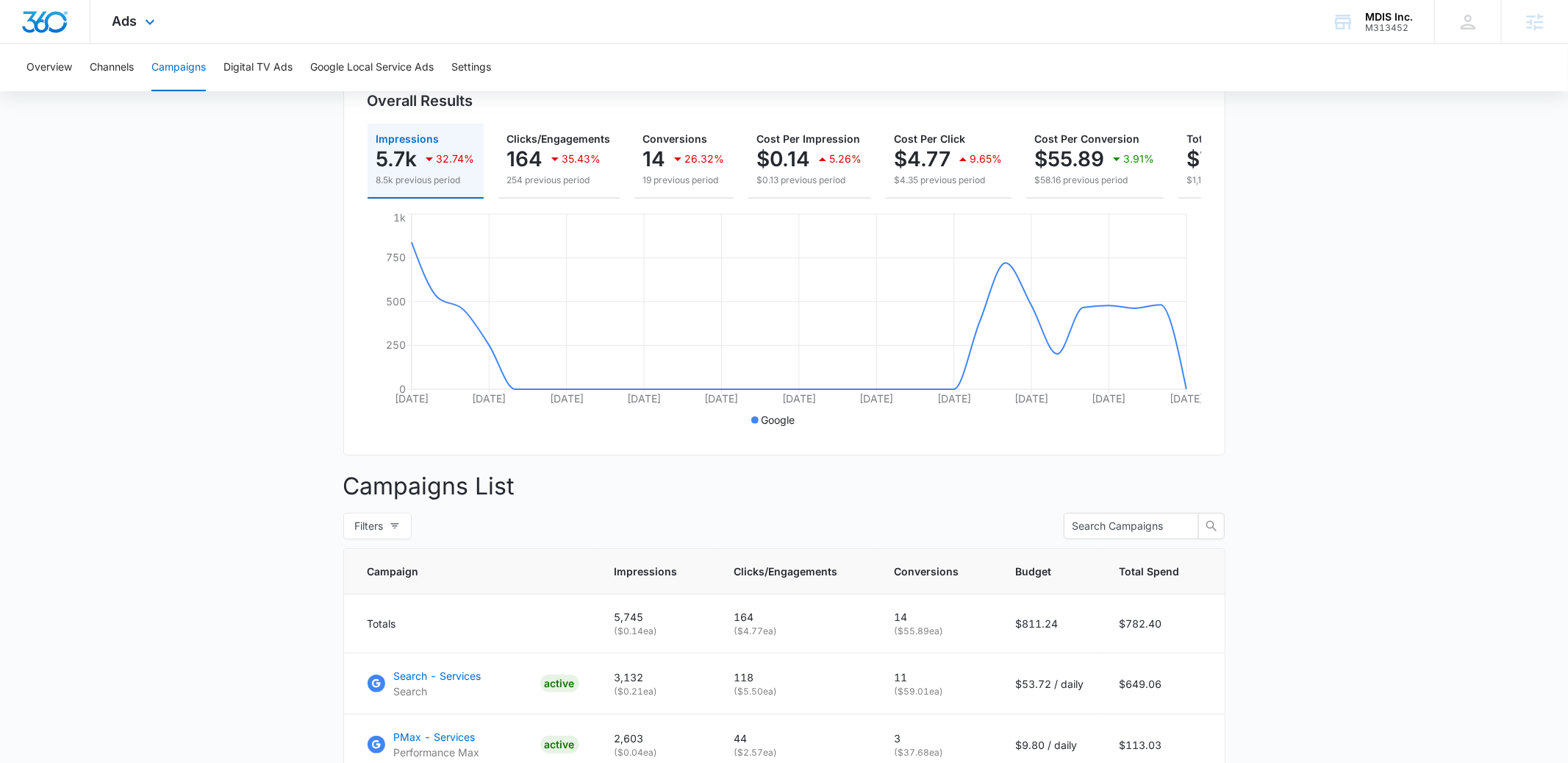
click at [121, 30] on div "Ads Apps Reputation Websites Forms CRM Email Social POS Content Ads Intelligenc…" at bounding box center [135, 21] width 90 height 43
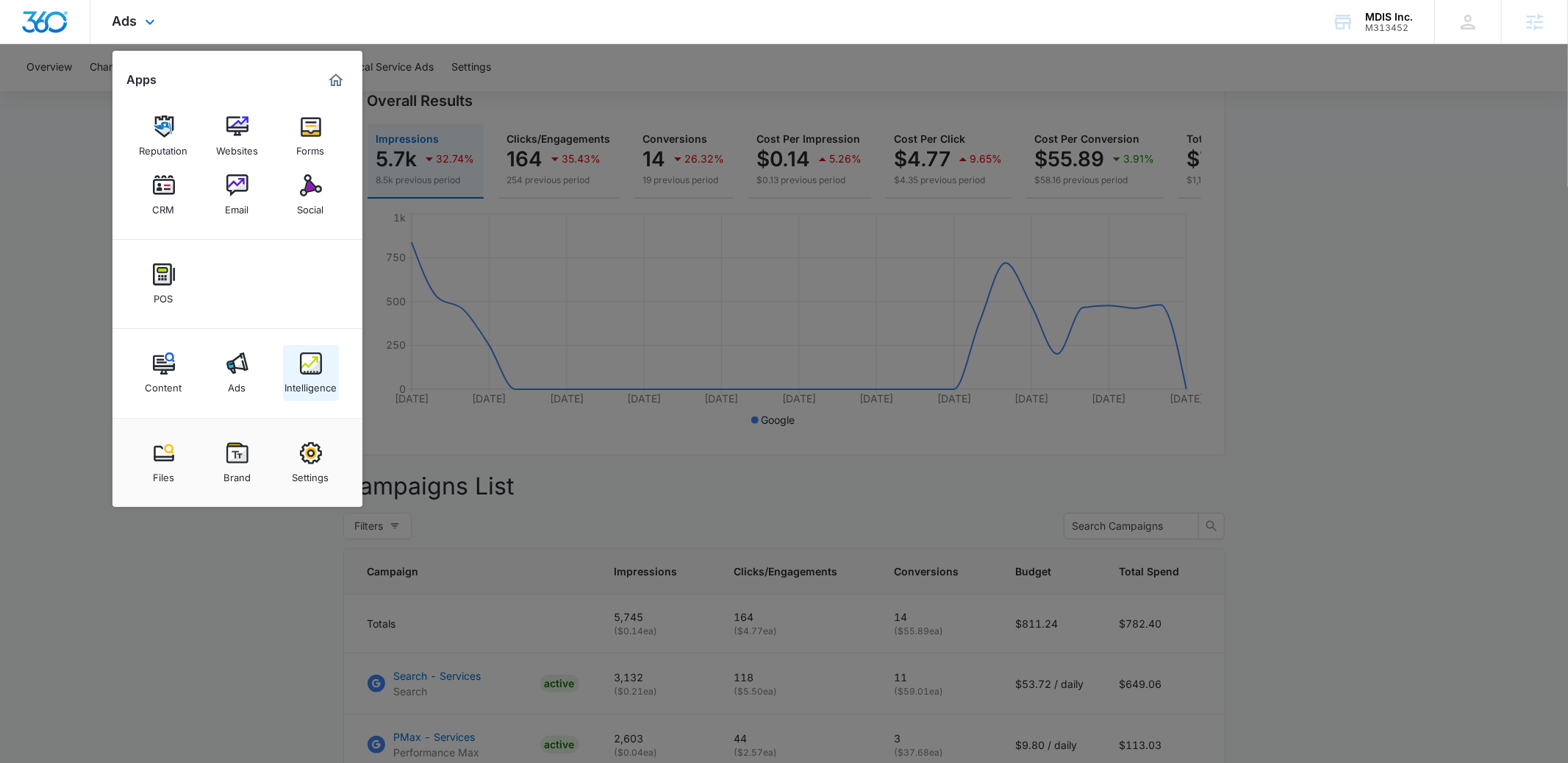
click at [327, 386] on div "Intelligence" at bounding box center [310, 384] width 52 height 19
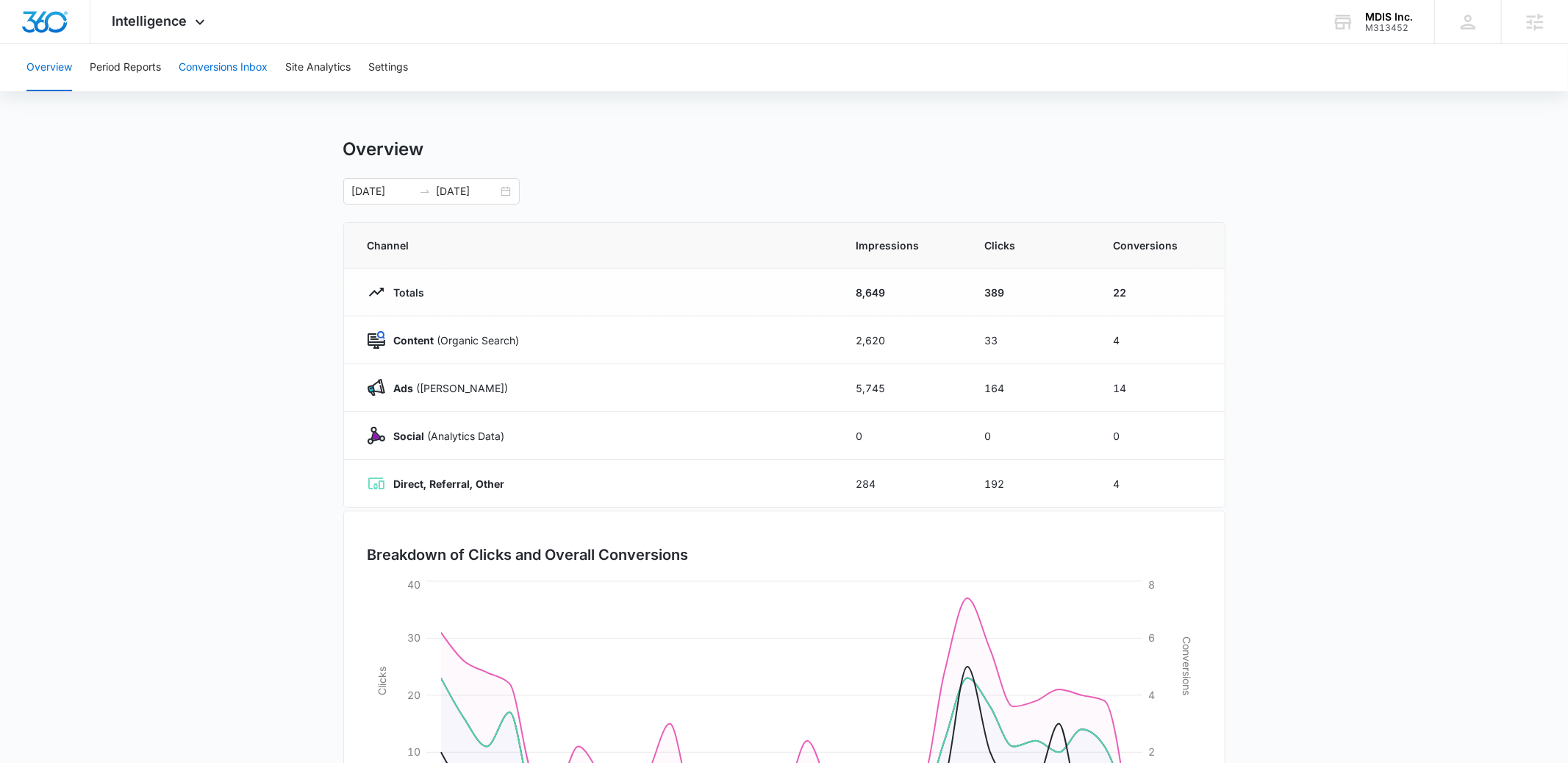
click at [218, 74] on button "Conversions Inbox" at bounding box center [223, 68] width 89 height 47
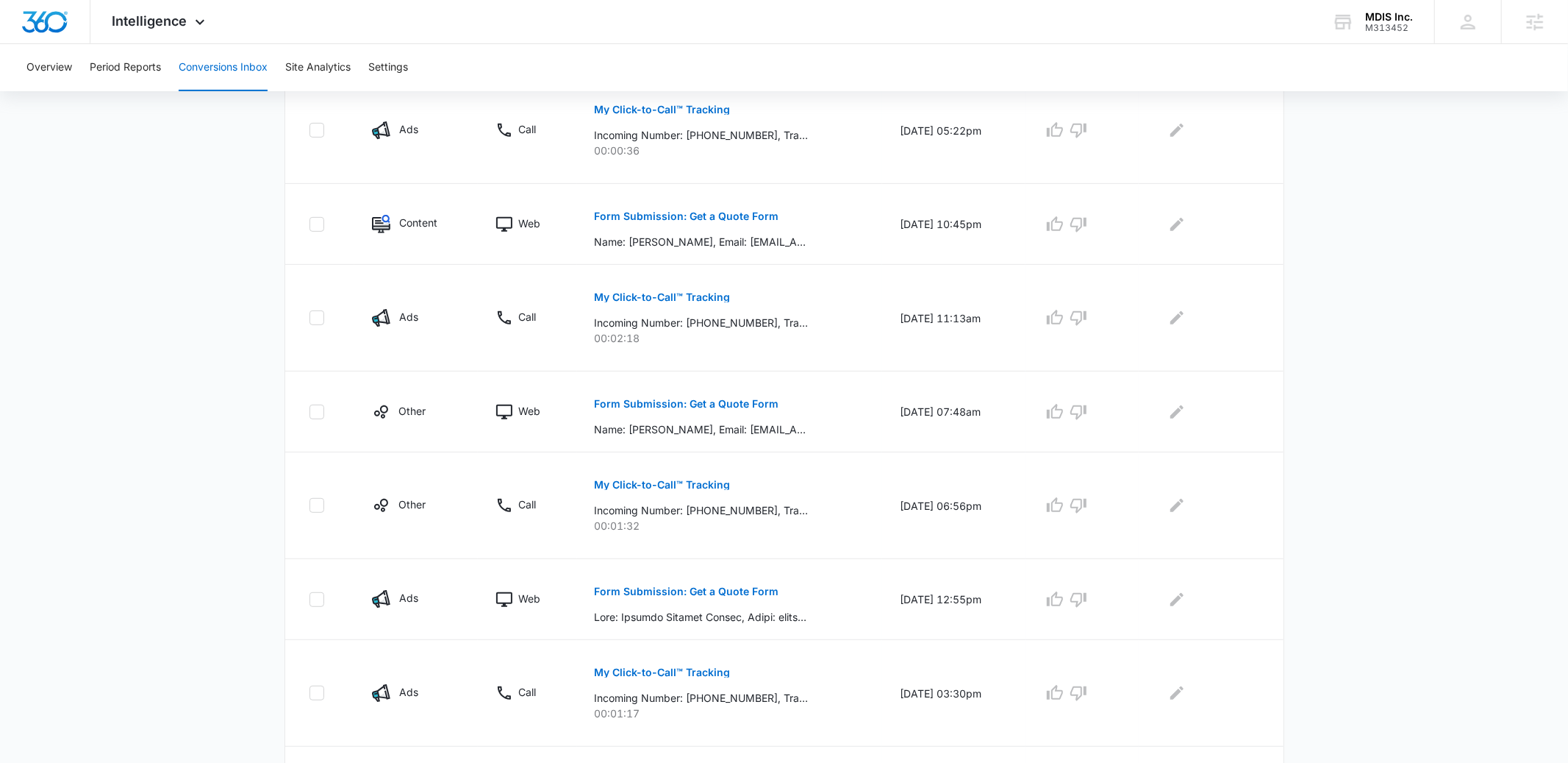
scroll to position [736, 0]
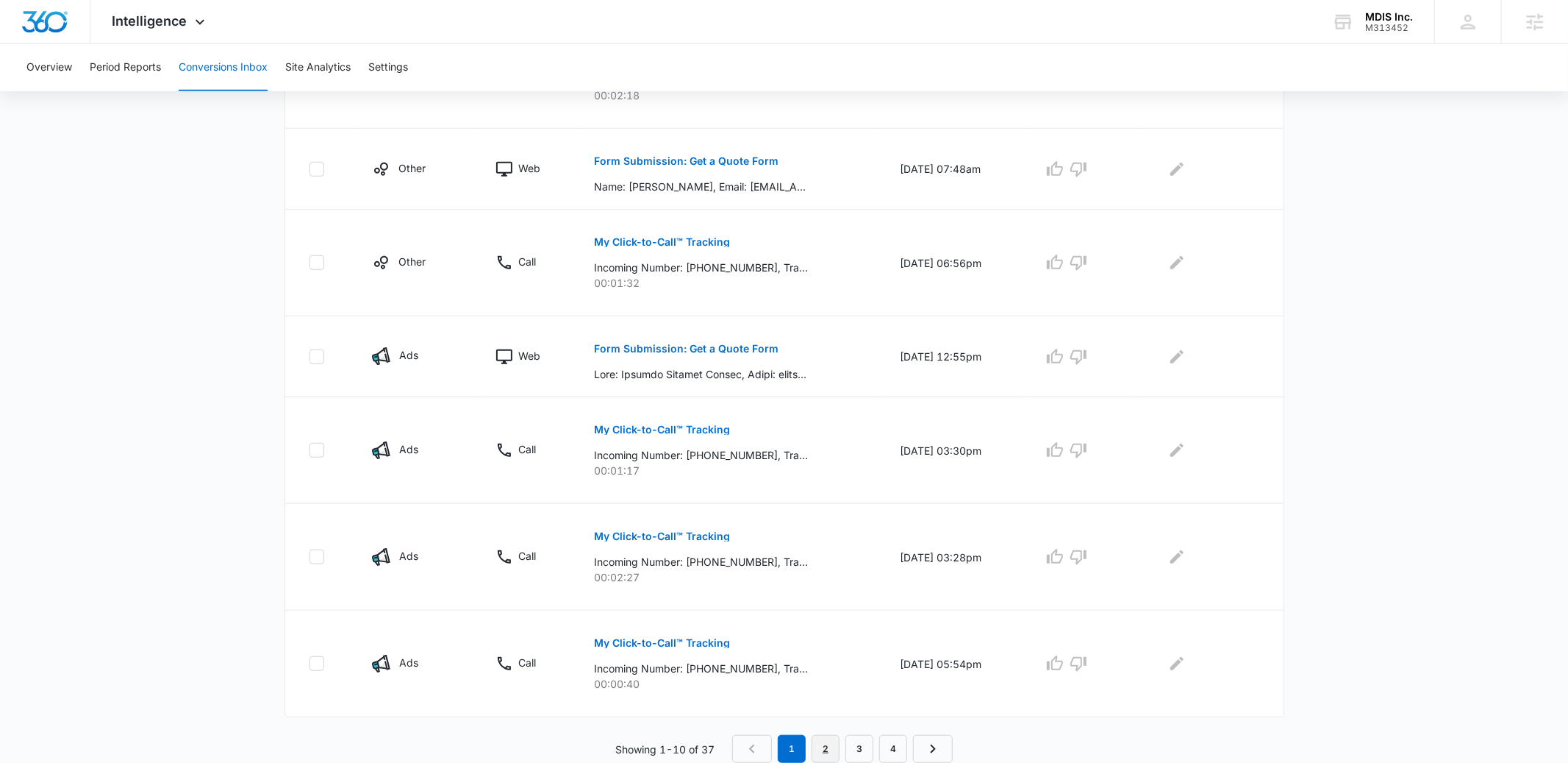
click at [824, 739] on link "2" at bounding box center [826, 749] width 28 height 28
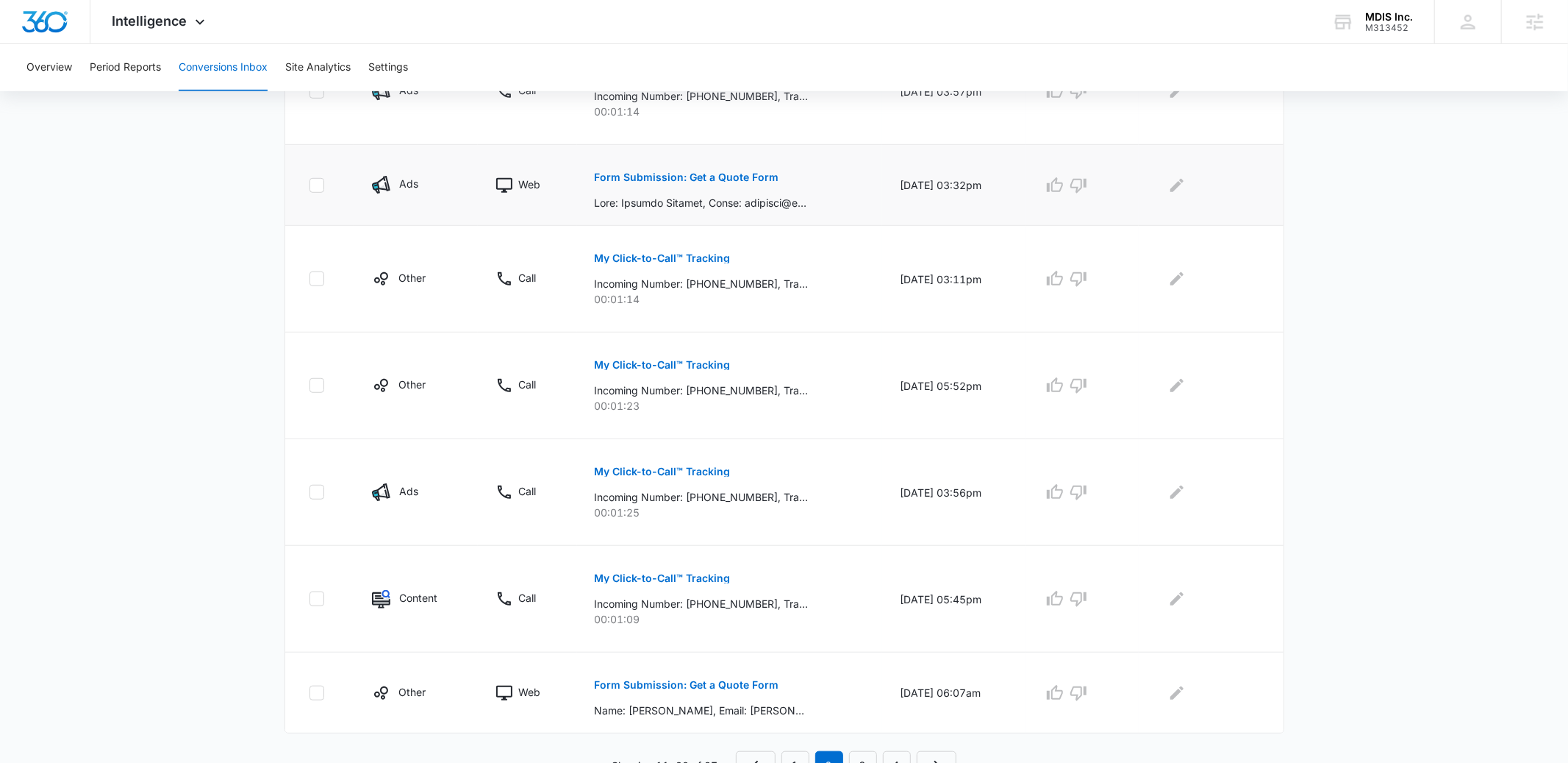
scroll to position [761, 0]
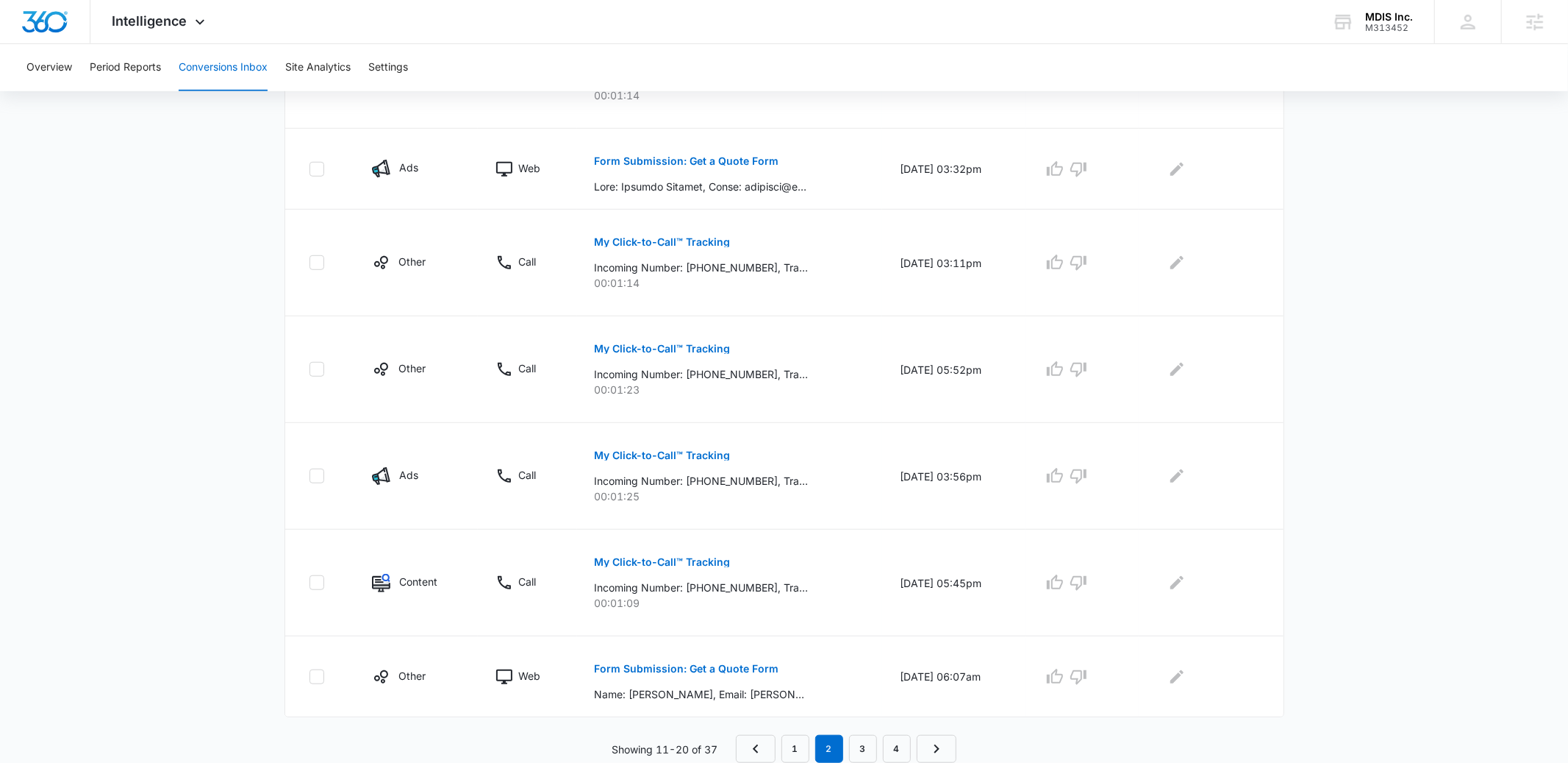
click at [1311, 447] on main "Filters [DATE] [DATE] New Conversion Total Conversions: 37 Ads Content Social O…" at bounding box center [784, 54] width 1568 height 1418
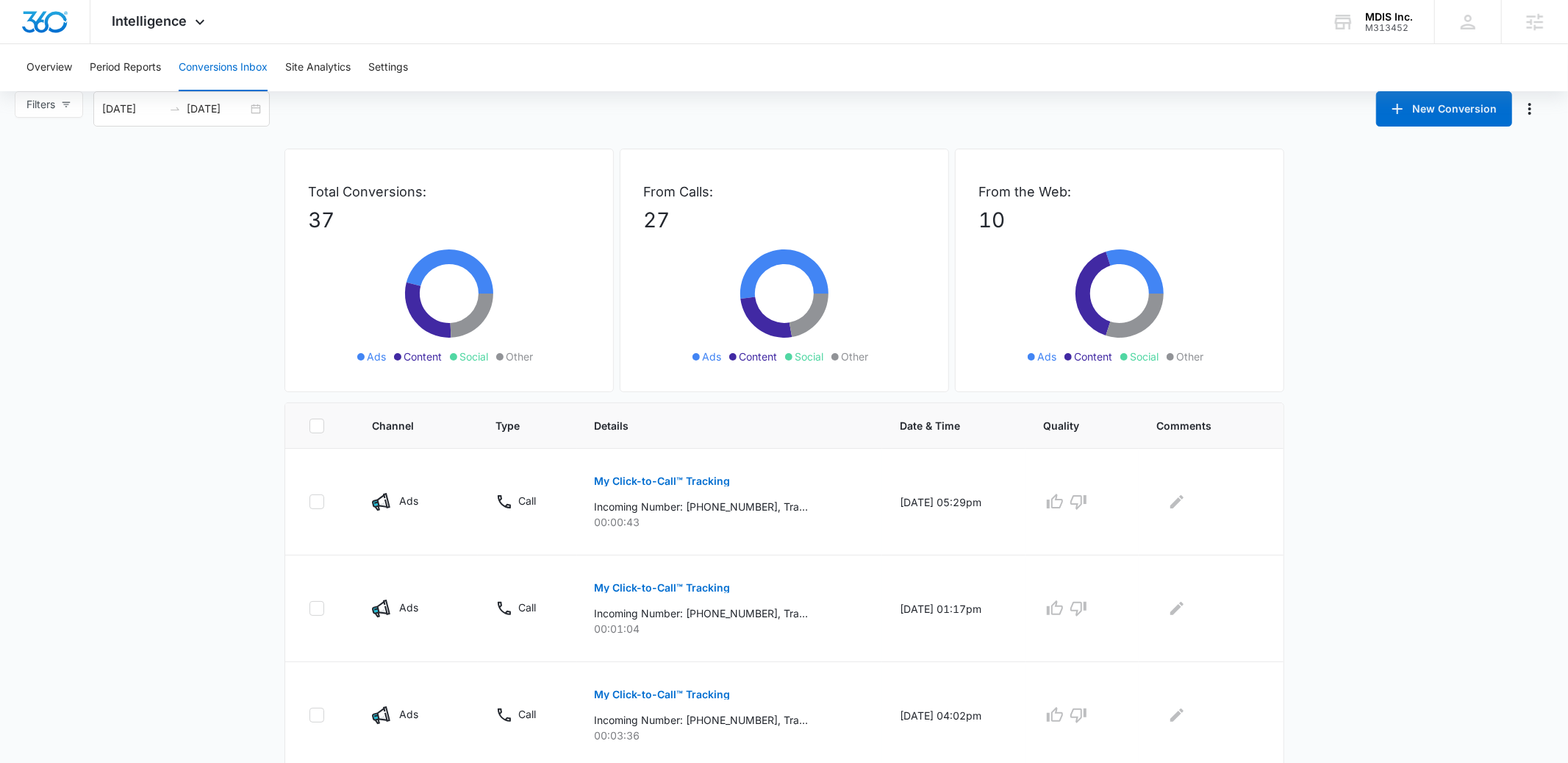
scroll to position [12, 0]
